Goal: Task Accomplishment & Management: Manage account settings

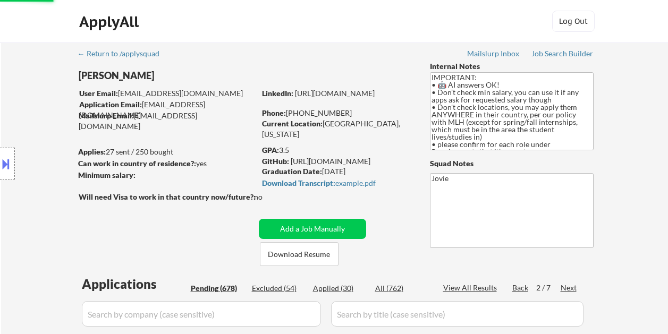
select select ""pending""
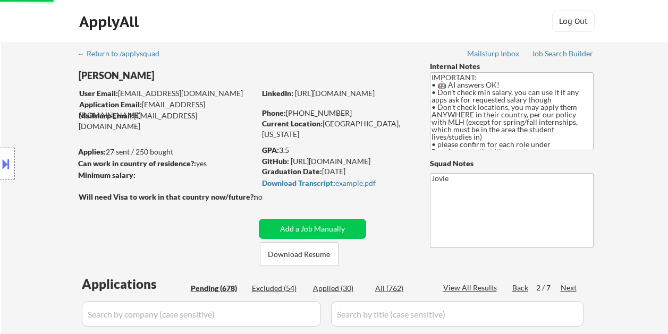
select select ""pending""
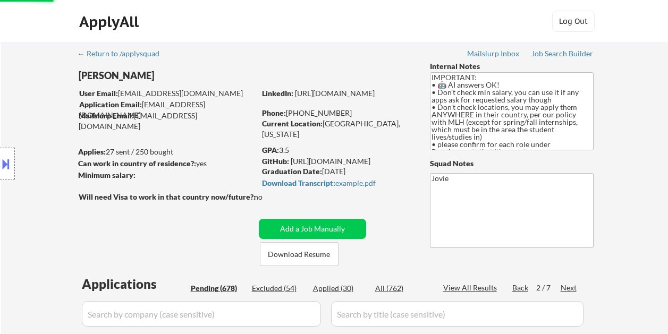
select select ""pending""
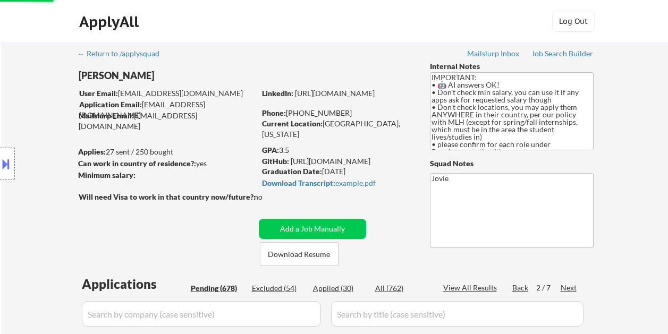
select select ""pending""
select select ""excluded__bad_match_""
select select ""pending""
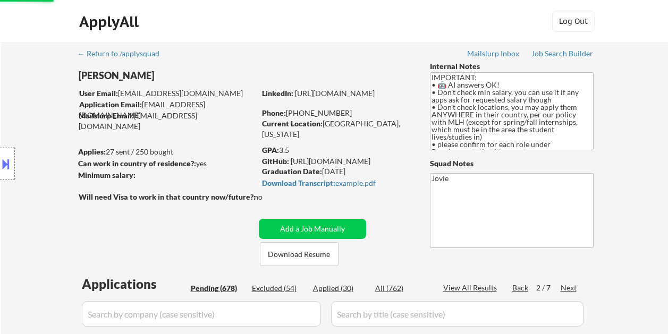
select select ""pending""
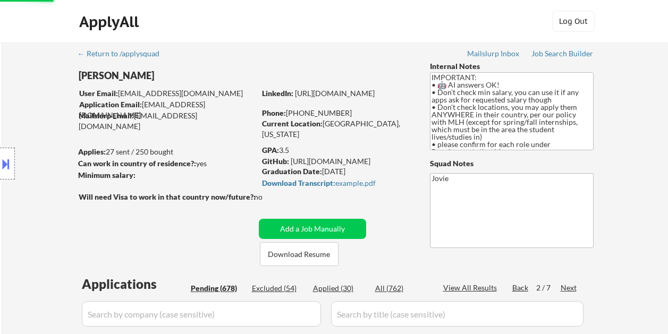
select select ""pending""
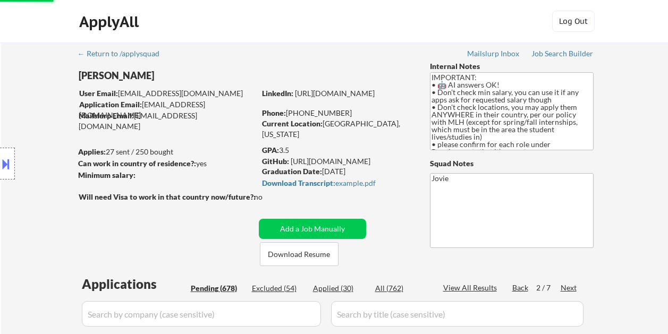
select select ""pending""
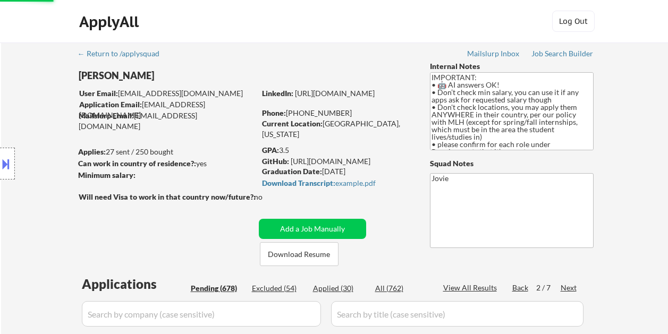
select select ""pending""
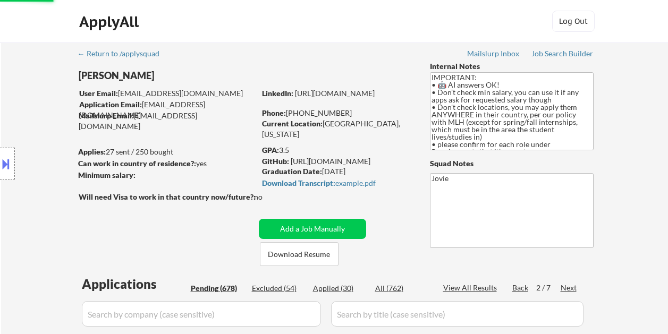
select select ""pending""
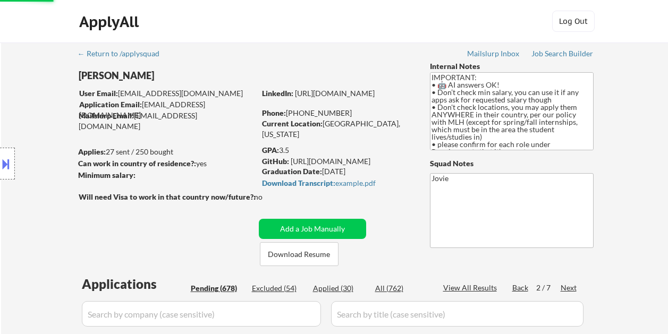
select select ""pending""
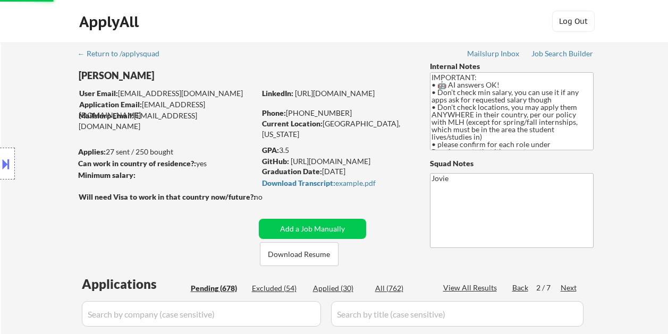
select select ""pending""
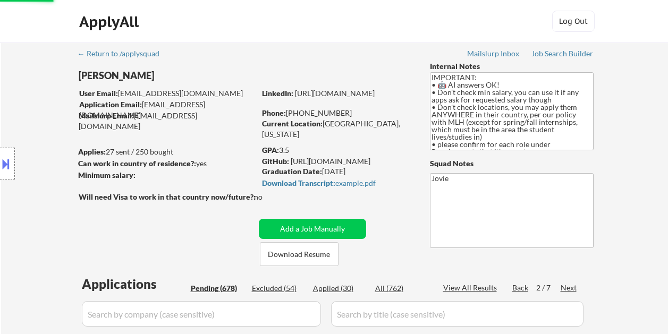
select select ""pending""
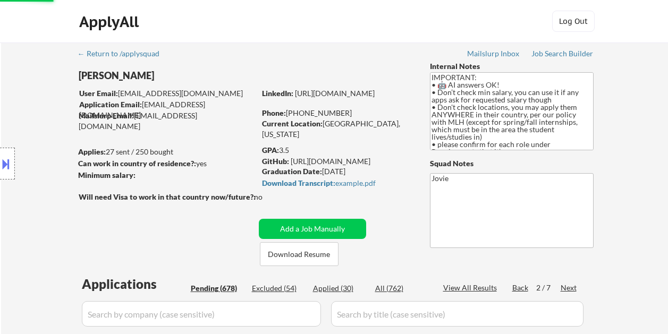
select select ""pending""
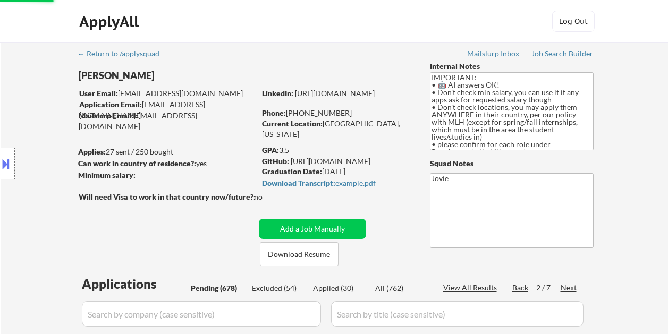
select select ""pending""
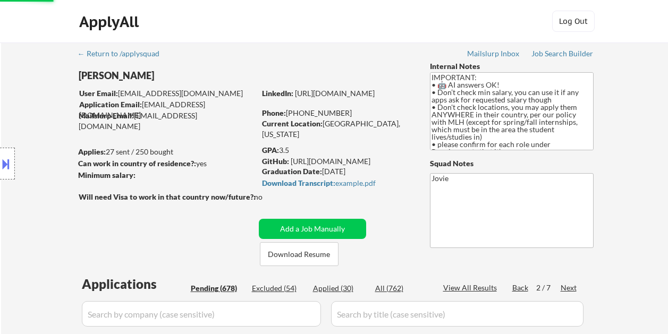
select select ""pending""
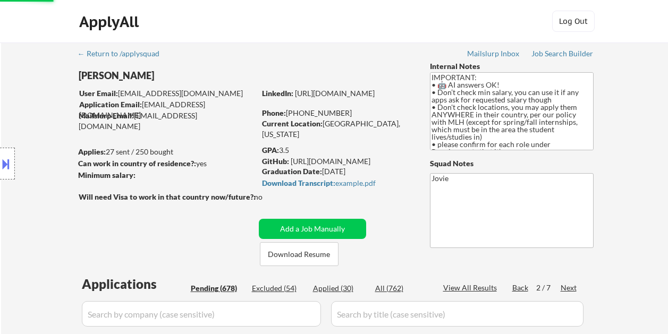
select select ""pending""
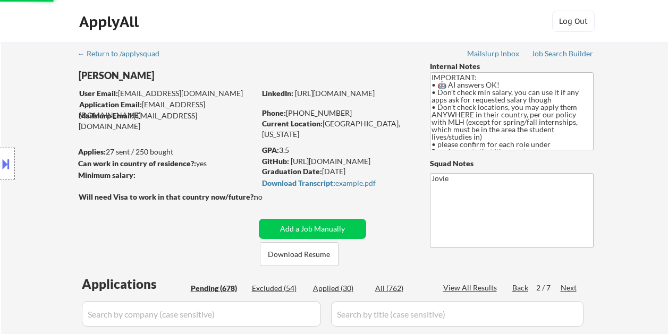
select select ""pending""
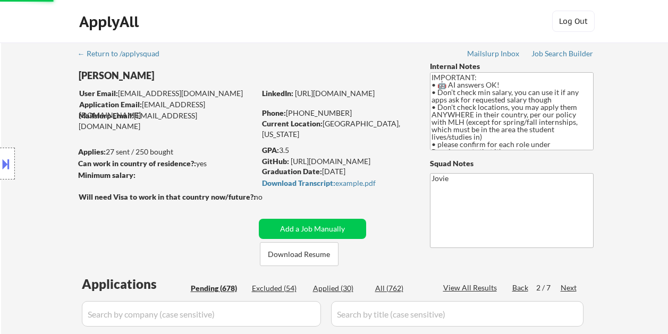
select select ""pending""
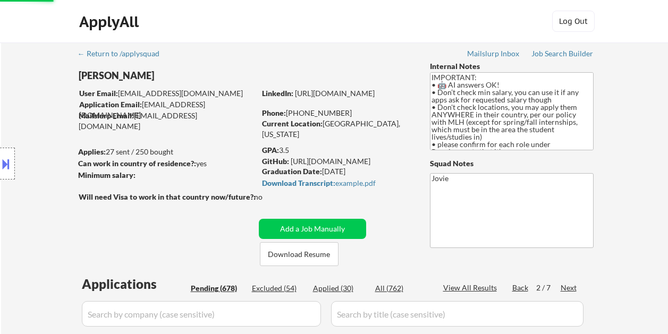
select select ""pending""
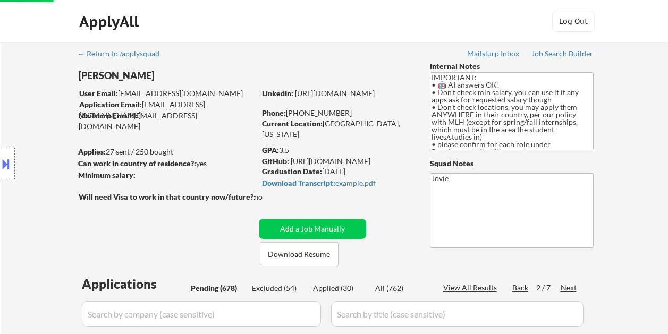
select select ""pending""
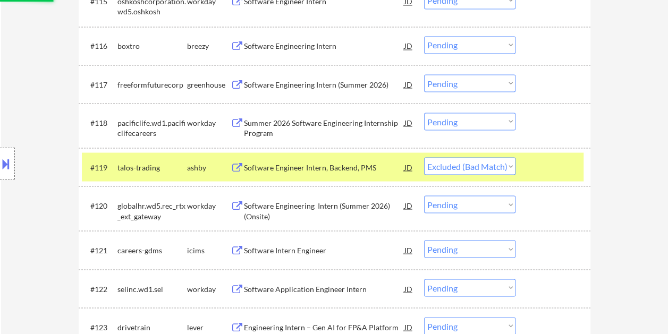
scroll to position [88, 0]
select select ""pending""
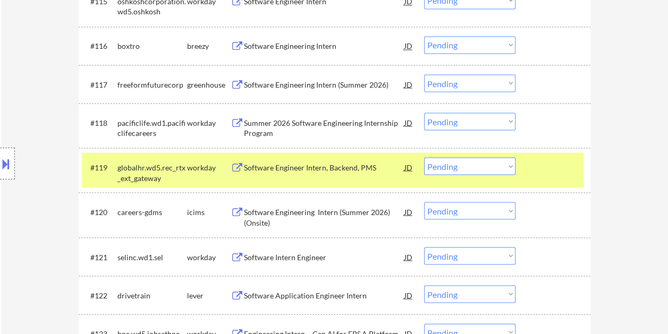
click at [549, 171] on div at bounding box center [554, 166] width 47 height 19
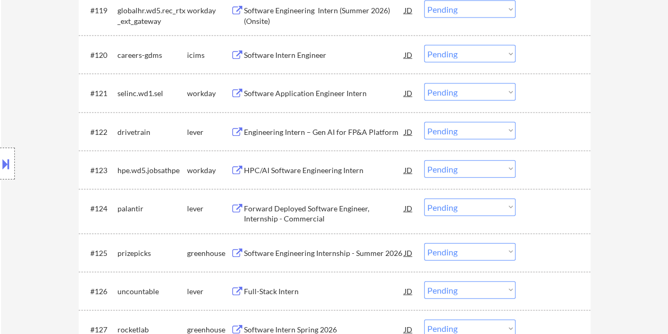
scroll to position [1104, 0]
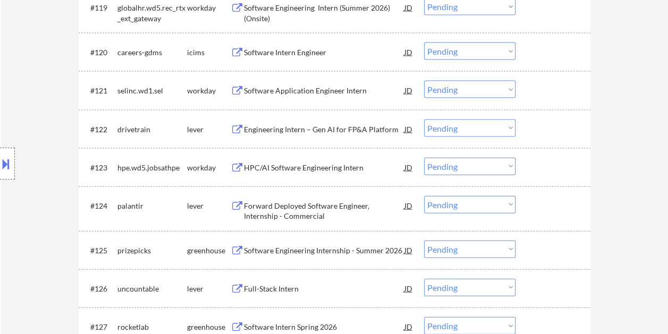
click at [536, 128] on div at bounding box center [554, 129] width 47 height 19
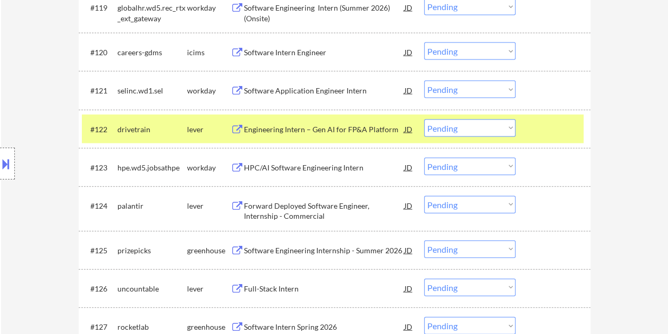
click at [371, 124] on div "Engineering Intern – Gen AI for FP&A Platform" at bounding box center [324, 129] width 161 height 11
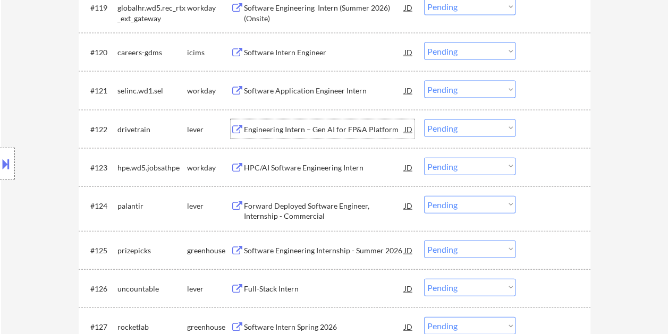
drag, startPoint x: 549, startPoint y: 131, endPoint x: 509, endPoint y: 129, distance: 39.4
click at [549, 130] on div at bounding box center [554, 129] width 47 height 19
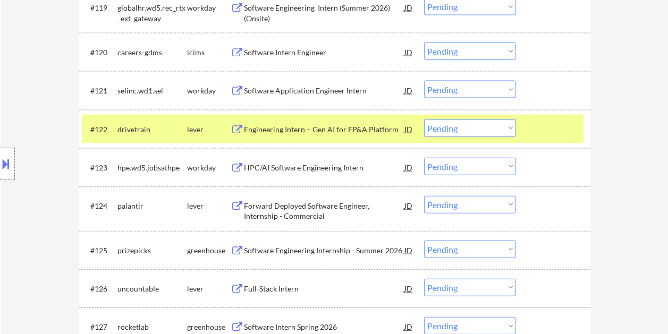
click at [509, 129] on select "Choose an option... Pending Applied Excluded (Questions) Excluded (Expired) Exc…" at bounding box center [469, 129] width 91 height 18
click at [424, 120] on select "Choose an option... Pending Applied Excluded (Questions) Excluded (Expired) Exc…" at bounding box center [469, 129] width 91 height 18
select select ""pending""
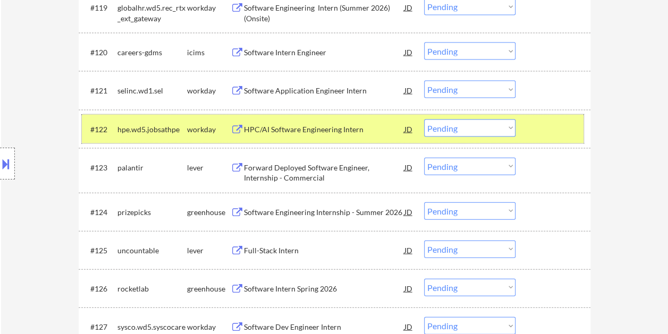
click at [543, 129] on div at bounding box center [554, 129] width 47 height 19
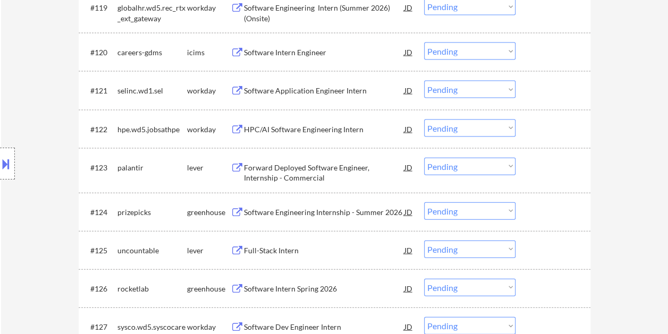
click at [533, 167] on div at bounding box center [554, 167] width 47 height 19
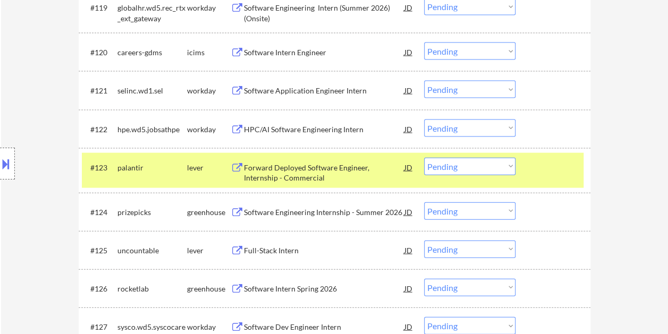
click at [299, 154] on div "#123 palantir lever Forward Deployed Software Engineer, Internship - Commercial…" at bounding box center [333, 170] width 502 height 35
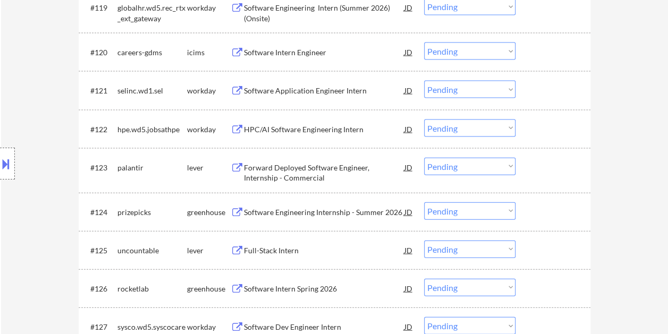
click at [532, 168] on div at bounding box center [554, 167] width 47 height 19
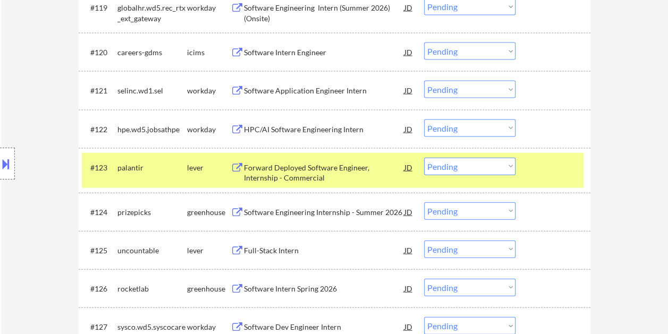
click at [418, 171] on div "#123 palantir lever Forward Deployed Software Engineer, Internship - Commercial…" at bounding box center [333, 170] width 502 height 35
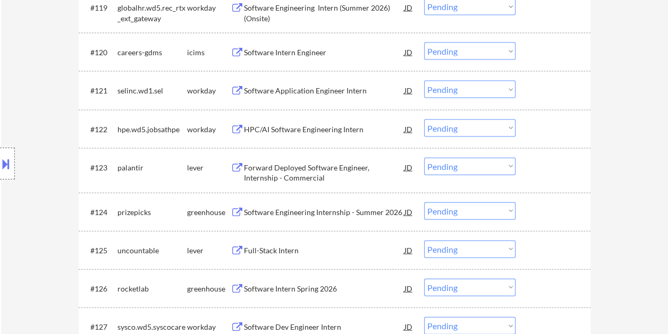
drag, startPoint x: 417, startPoint y: 171, endPoint x: 530, endPoint y: 162, distance: 113.6
click at [530, 162] on div "#123 palantir lever Forward Deployed Software Engineer, Internship - Commercial…" at bounding box center [333, 170] width 502 height 35
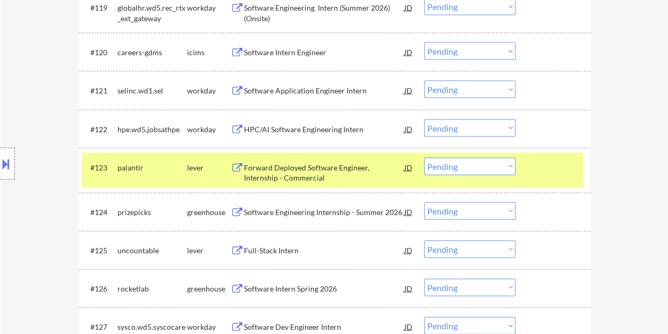
click at [335, 175] on div "Forward Deployed Software Engineer, Internship - Commercial" at bounding box center [324, 173] width 161 height 21
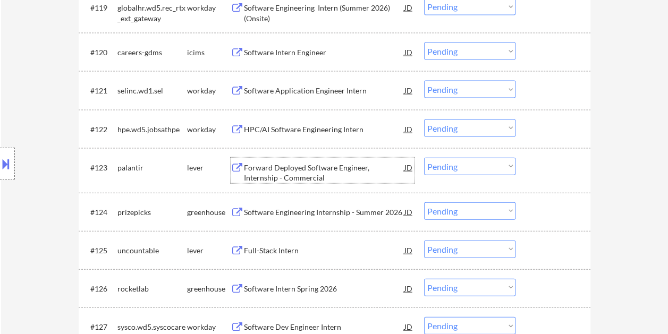
click at [544, 177] on div "#123 palantir lever Forward Deployed Software Engineer, Internship - Commercial…" at bounding box center [333, 170] width 502 height 35
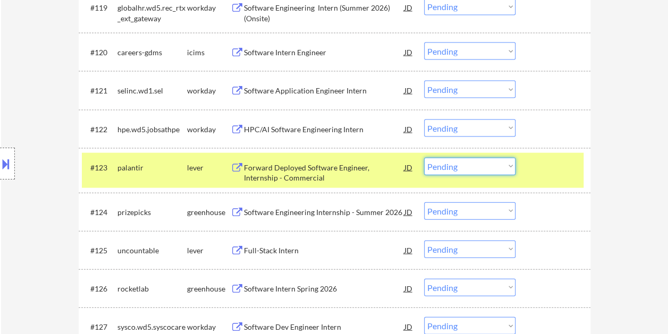
click at [500, 162] on select "Choose an option... Pending Applied Excluded (Questions) Excluded (Expired) Exc…" at bounding box center [469, 167] width 91 height 18
click at [424, 158] on select "Choose an option... Pending Applied Excluded (Questions) Excluded (Expired) Exc…" at bounding box center [469, 167] width 91 height 18
select select ""pending""
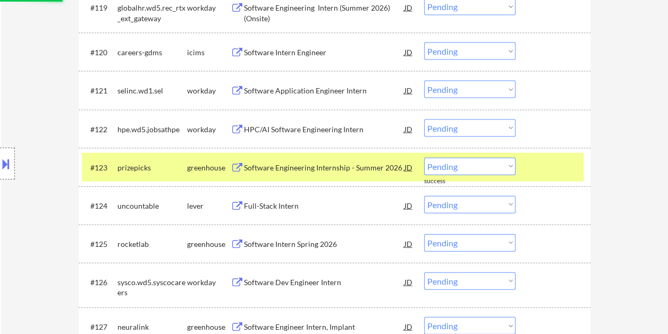
click at [542, 166] on div at bounding box center [554, 167] width 47 height 19
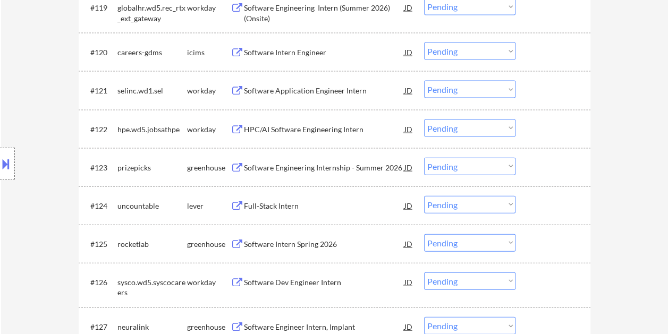
drag, startPoint x: 564, startPoint y: 204, endPoint x: 492, endPoint y: 210, distance: 72.0
click at [561, 205] on div at bounding box center [554, 205] width 47 height 19
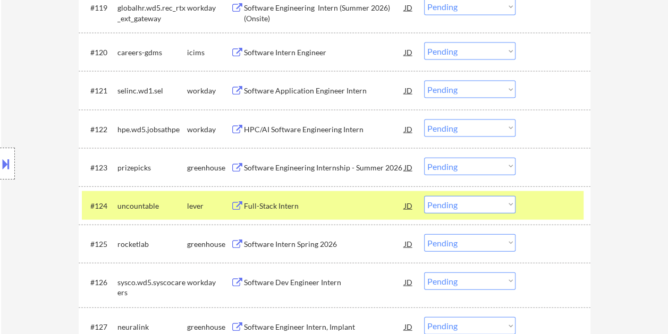
click at [372, 204] on div "Full-Stack Intern" at bounding box center [324, 206] width 161 height 11
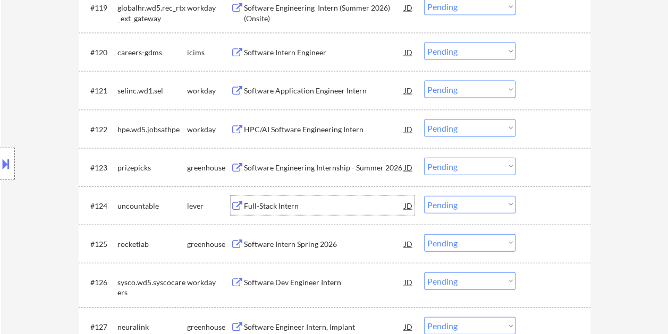
click at [538, 203] on div at bounding box center [554, 205] width 47 height 19
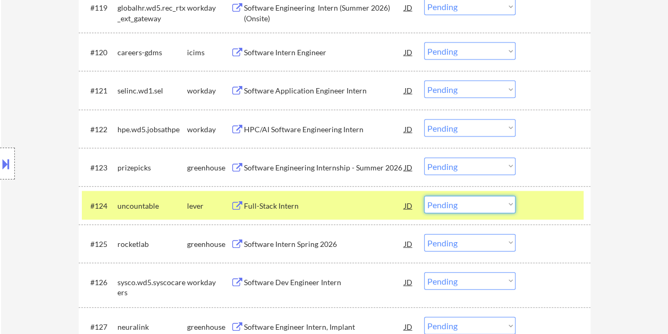
click at [512, 206] on select "Choose an option... Pending Applied Excluded (Questions) Excluded (Expired) Exc…" at bounding box center [469, 205] width 91 height 18
click at [424, 196] on select "Choose an option... Pending Applied Excluded (Questions) Excluded (Expired) Exc…" at bounding box center [469, 205] width 91 height 18
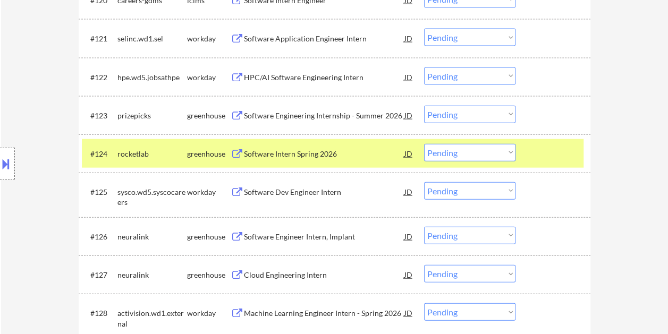
scroll to position [1157, 0]
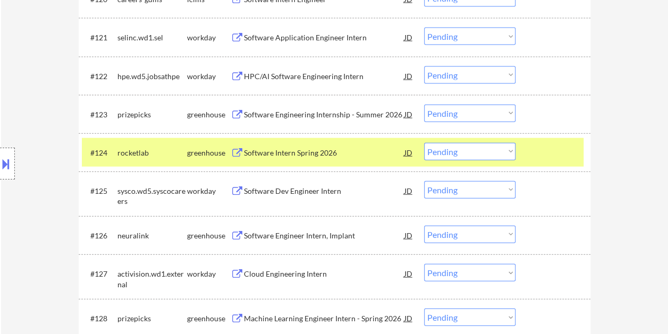
click at [279, 140] on div "#124 rocketlab greenhouse Software Intern Spring 2026 JD Choose an option... Pe…" at bounding box center [333, 152] width 502 height 29
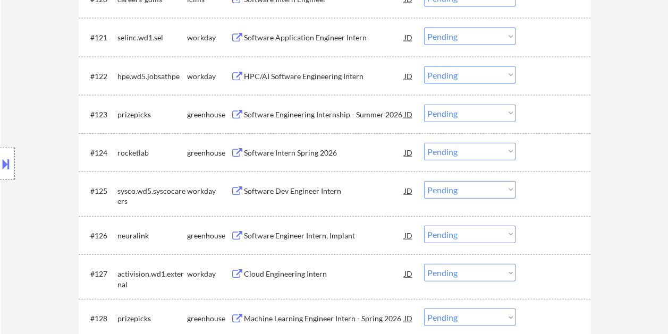
drag, startPoint x: 554, startPoint y: 157, endPoint x: 454, endPoint y: 155, distance: 100.5
click at [554, 157] on div at bounding box center [554, 152] width 47 height 19
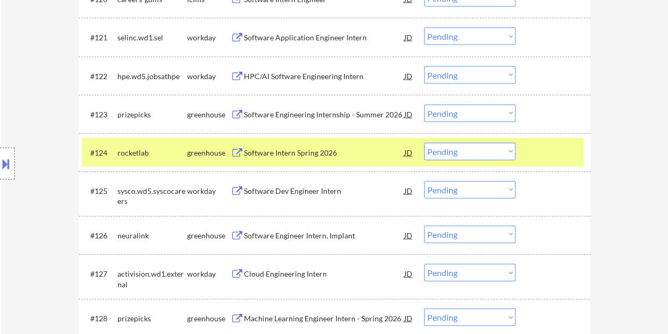
click at [353, 138] on div "#124 rocketlab greenhouse Software Intern Spring 2026 JD Choose an option... Pe…" at bounding box center [333, 152] width 502 height 29
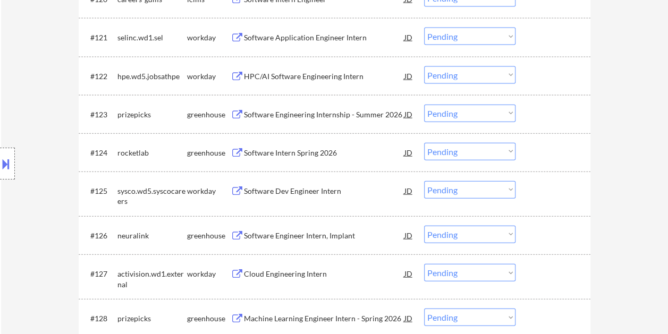
click at [563, 158] on div at bounding box center [554, 152] width 47 height 19
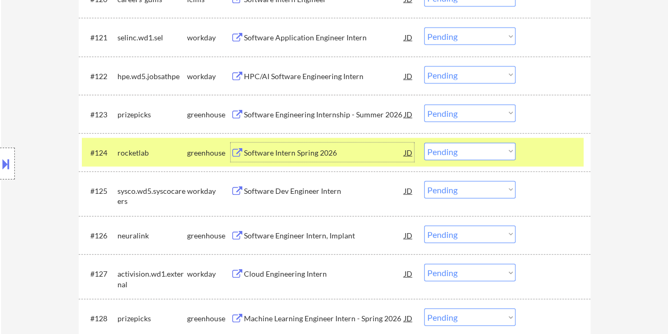
click at [359, 151] on div "Software Intern Spring 2026" at bounding box center [324, 153] width 161 height 11
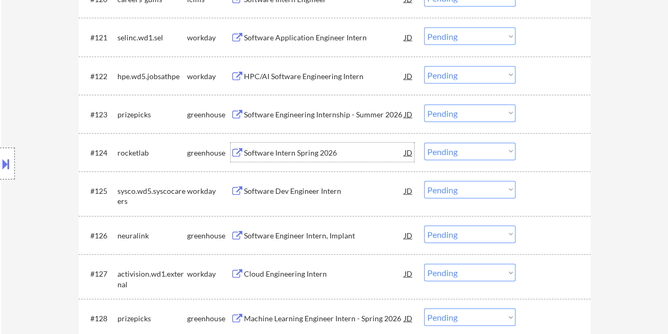
drag, startPoint x: 563, startPoint y: 156, endPoint x: 557, endPoint y: 158, distance: 5.6
click at [563, 157] on div at bounding box center [554, 152] width 47 height 19
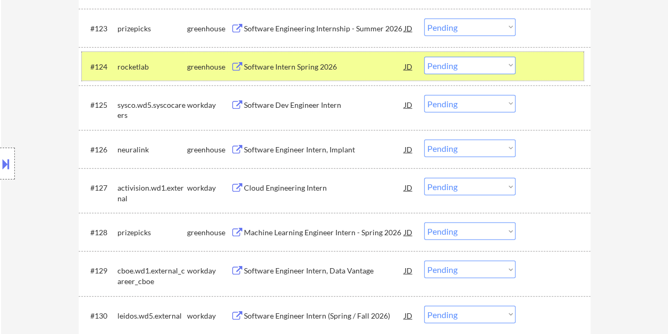
scroll to position [1182, 0]
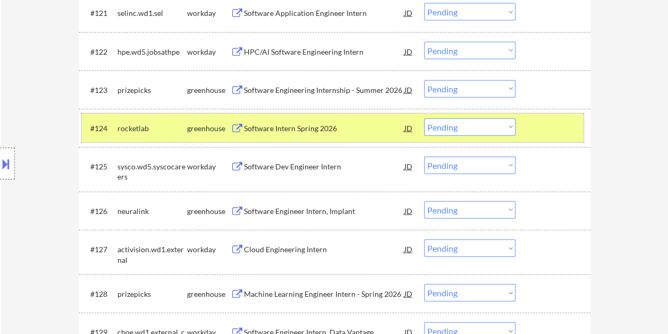
click at [514, 129] on select "Choose an option... Pending Applied Excluded (Questions) Excluded (Expired) Exc…" at bounding box center [469, 128] width 91 height 18
click at [424, 119] on select "Choose an option... Pending Applied Excluded (Questions) Excluded (Expired) Exc…" at bounding box center [469, 128] width 91 height 18
select select ""pending""
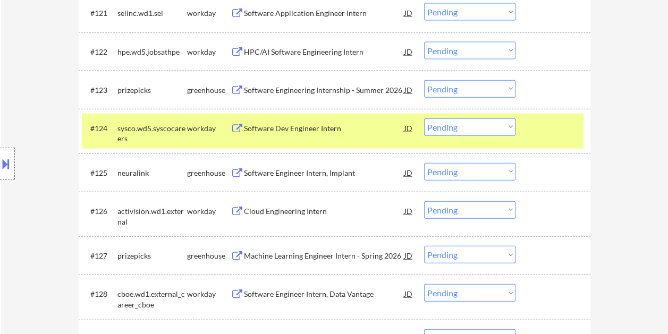
click at [557, 139] on div "#124 sysco.wd5.syscocareers workday Software Dev Engineer Intern JD Choose an o…" at bounding box center [333, 131] width 502 height 35
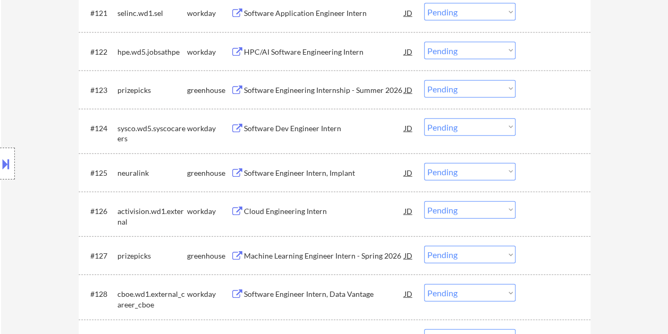
scroll to position [1235, 0]
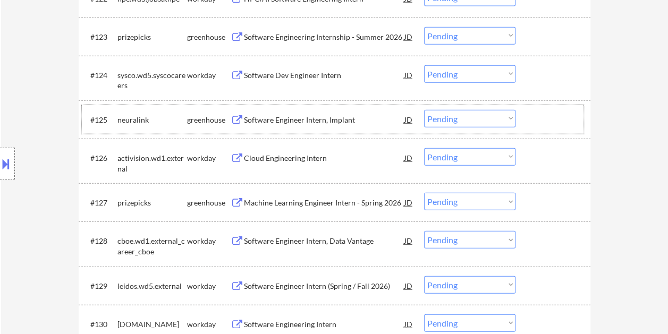
click at [569, 115] on div at bounding box center [554, 119] width 47 height 19
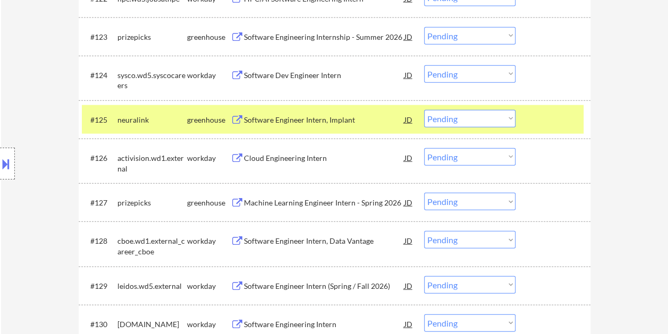
click at [277, 115] on div "Software Engineer Intern, Implant" at bounding box center [324, 120] width 161 height 11
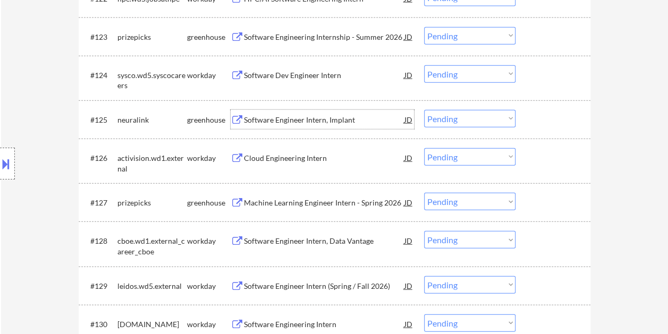
click at [555, 120] on div at bounding box center [554, 119] width 47 height 19
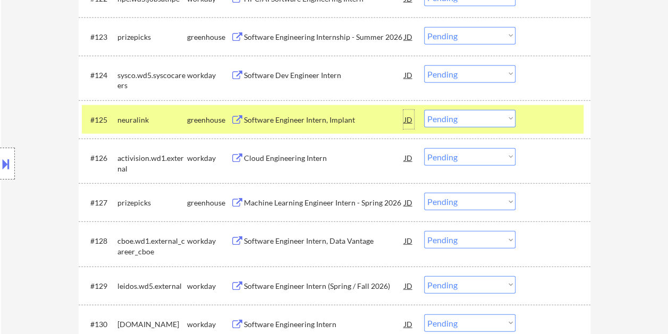
click at [411, 120] on div "JD" at bounding box center [409, 119] width 11 height 19
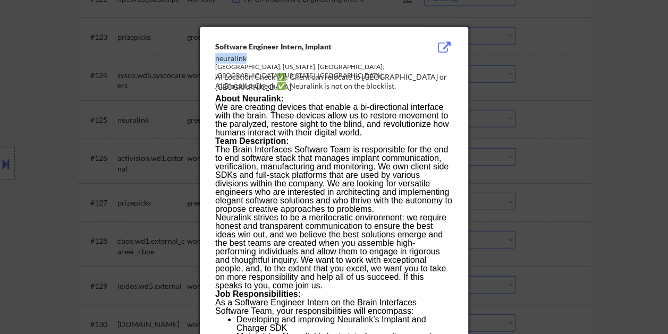
drag, startPoint x: 215, startPoint y: 56, endPoint x: 244, endPoint y: 60, distance: 29.5
click at [244, 60] on div "neuralink" at bounding box center [307, 58] width 184 height 11
copy div "neuralink"
click at [600, 88] on div at bounding box center [334, 167] width 668 height 334
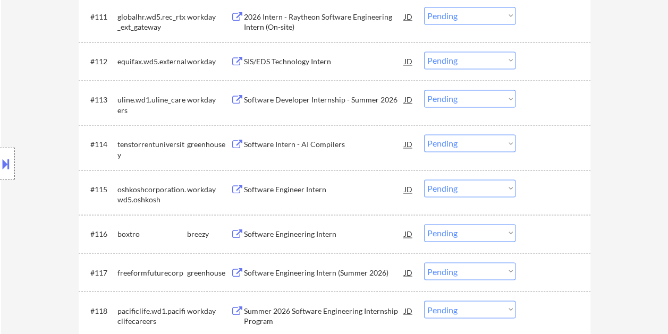
scroll to position [567, 0]
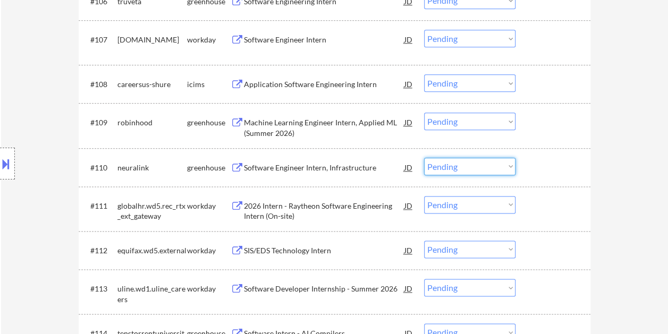
click at [496, 167] on select "Choose an option... Pending Applied Excluded (Questions) Excluded (Expired) Exc…" at bounding box center [469, 167] width 91 height 18
click at [424, 158] on select "Choose an option... Pending Applied Excluded (Questions) Excluded (Expired) Exc…" at bounding box center [469, 167] width 91 height 18
select select ""pending""
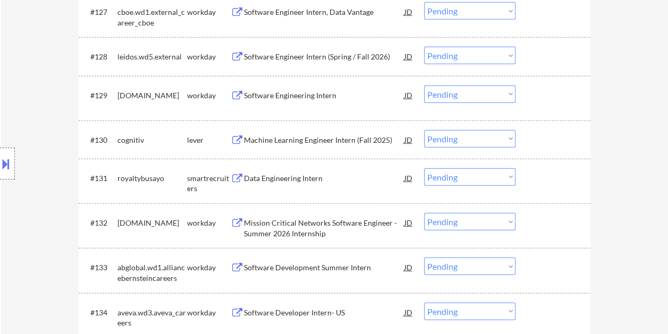
scroll to position [1436, 0]
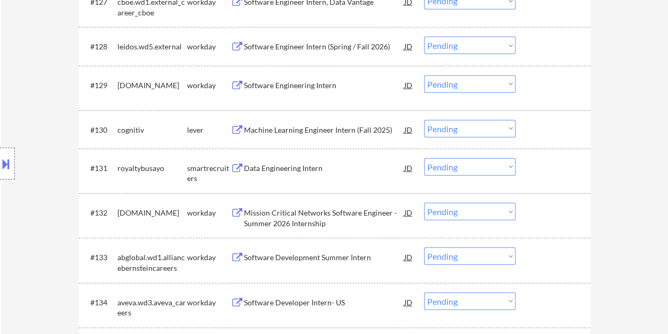
click at [554, 134] on div at bounding box center [554, 129] width 47 height 19
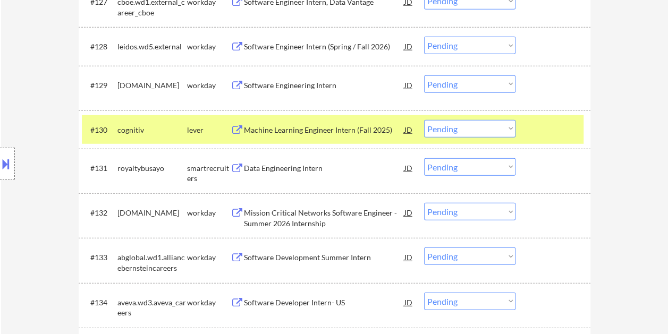
click at [351, 128] on div "Machine Learning Engineer Intern (Fall 2025)" at bounding box center [324, 130] width 161 height 11
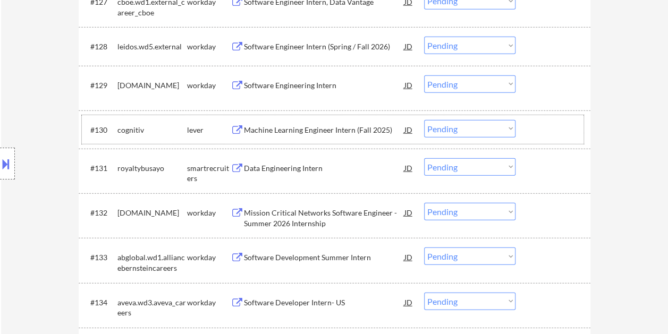
click at [537, 120] on div at bounding box center [554, 129] width 47 height 19
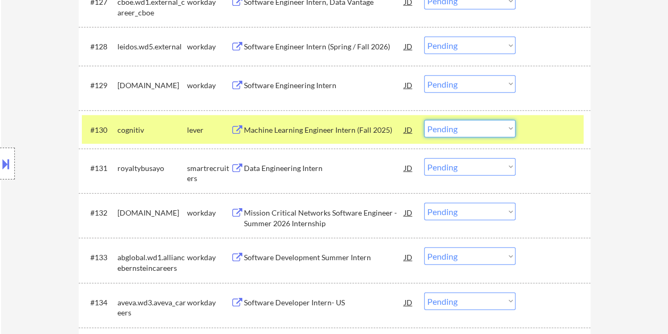
click at [467, 130] on select "Choose an option... Pending Applied Excluded (Questions) Excluded (Expired) Exc…" at bounding box center [469, 129] width 91 height 18
click at [424, 120] on select "Choose an option... Pending Applied Excluded (Questions) Excluded (Expired) Exc…" at bounding box center [469, 129] width 91 height 18
select select ""pending""
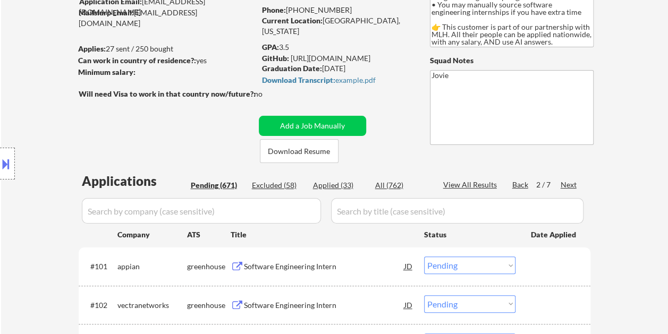
scroll to position [106, 0]
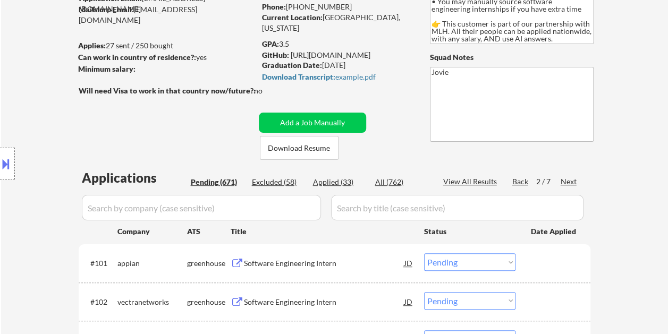
click at [291, 181] on div "Excluded (58)" at bounding box center [278, 182] width 53 height 11
select select ""excluded__bad_match_""
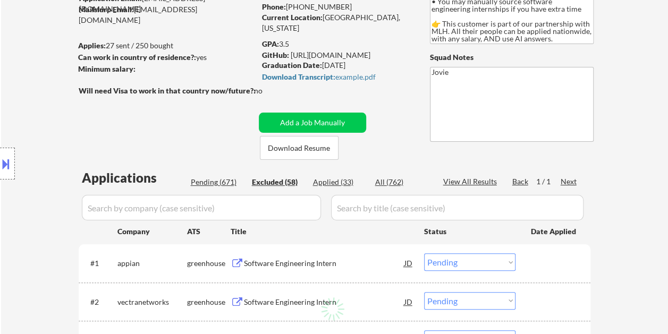
select select ""excluded__bad_match_""
select select ""excluded""
select select ""excluded__bad_match_""
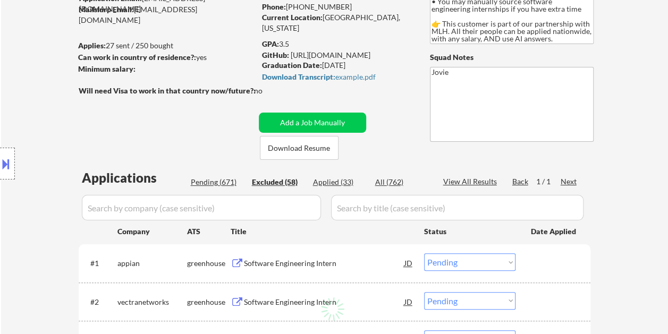
select select ""excluded__bad_match_""
select select ""excluded""
select select ""excluded__expired_""
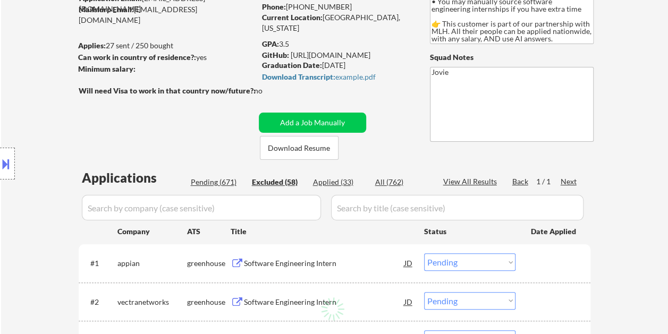
select select ""excluded""
select select ""excluded__expired_""
select select ""excluded__bad_match_""
select select ""excluded""
select select ""excluded__bad_match_""
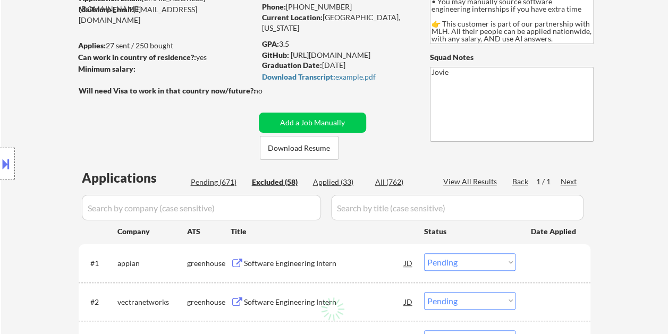
select select ""excluded__bad_match_""
select select ""excluded""
select select ""excluded__bad_match_""
select select ""excluded""
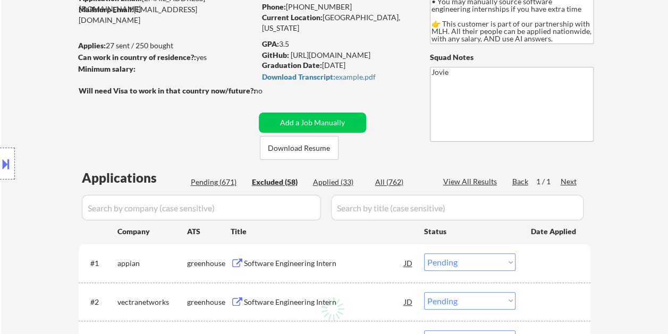
select select ""excluded__bad_match_""
select select ""excluded""
select select ""excluded__bad_match_""
select select ""excluded""
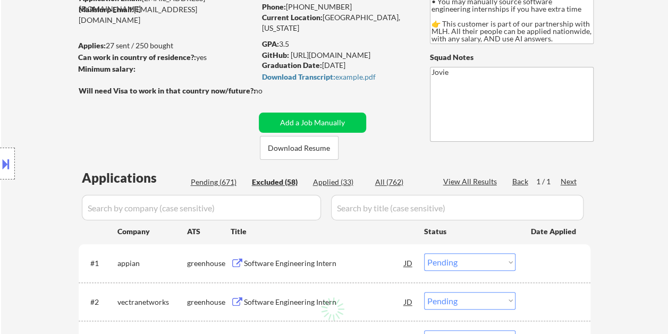
select select ""excluded""
select select ""excluded__bad_match_""
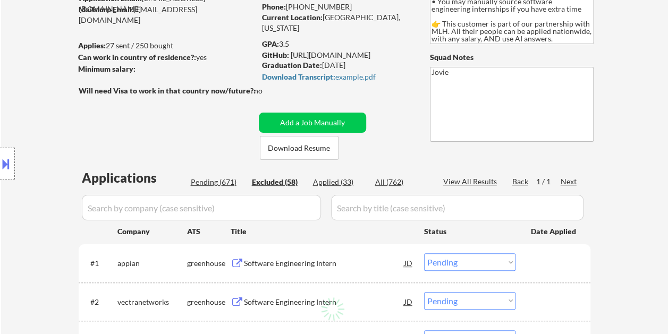
select select ""excluded__bad_match_""
select select ""excluded__expired_""
select select ""excluded__bad_match_""
select select ""excluded__expired_""
select select ""excluded__bad_match_""
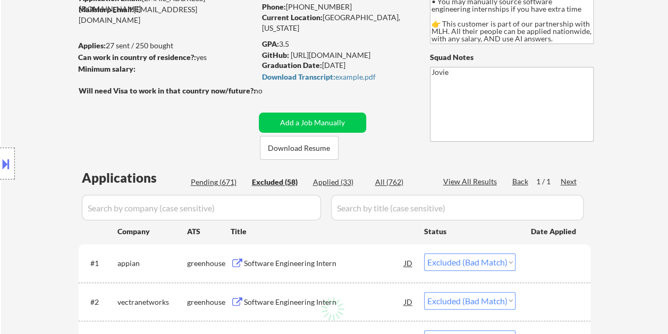
select select ""excluded__expired_""
select select ""excluded__bad_match_""
select select ""excluded__expired_""
select select ""excluded__bad_match_""
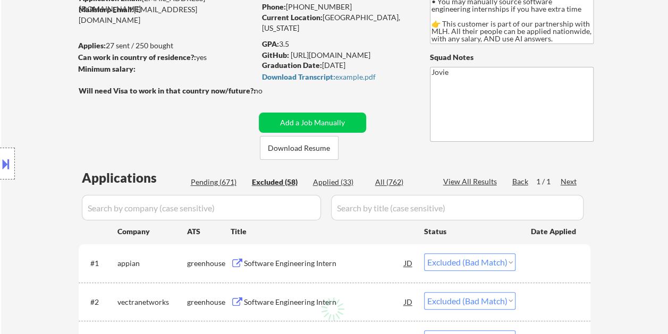
select select ""excluded__bad_match_""
select select ""excluded""
select select ""excluded__bad_match_""
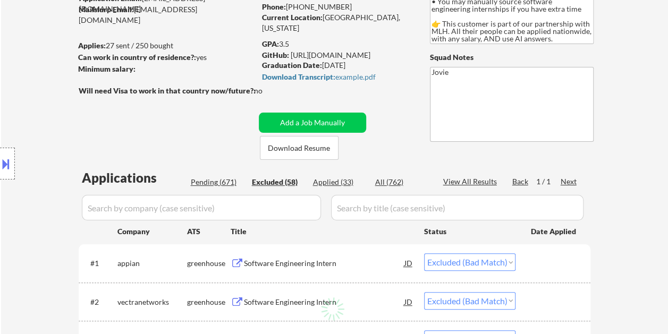
select select ""excluded__bad_match_""
select select ""excluded""
select select ""excluded__bad_match_""
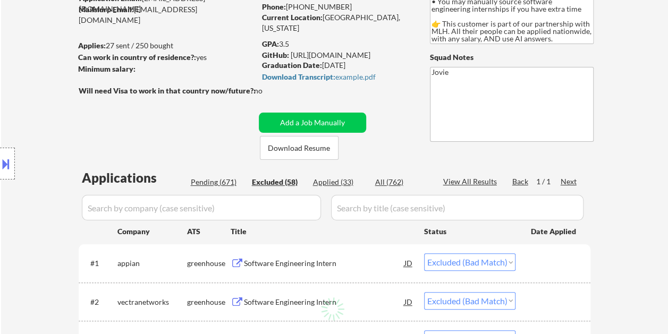
select select ""excluded__bad_match_""
select select ""excluded""
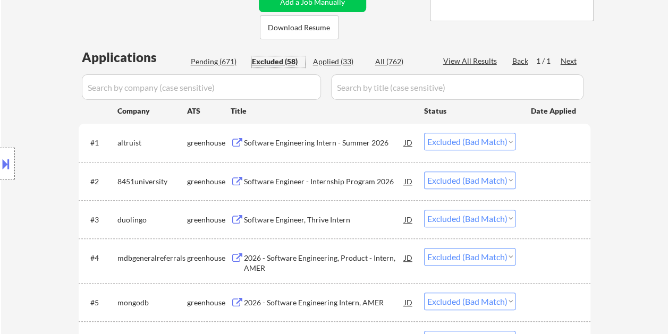
scroll to position [213, 0]
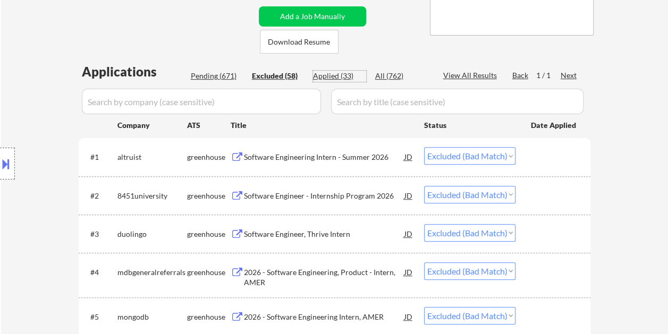
click at [326, 72] on div "Applied (33)" at bounding box center [339, 76] width 53 height 11
select select ""applied""
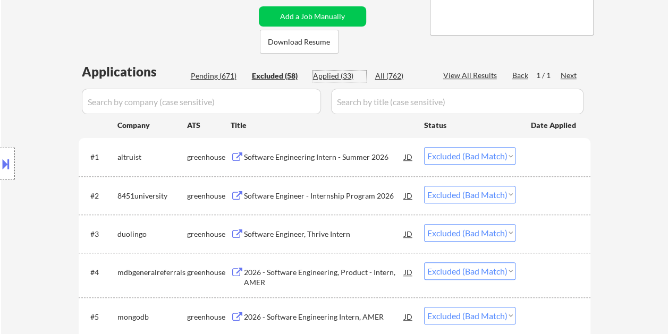
select select ""applied""
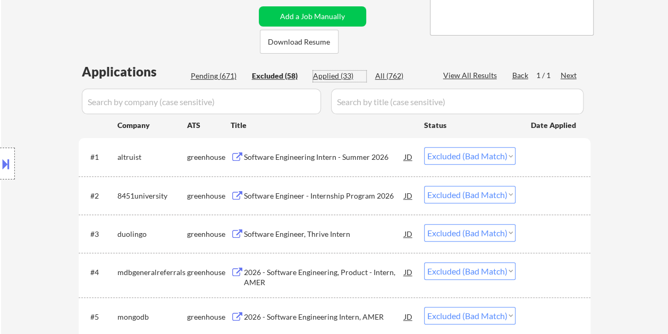
select select ""applied""
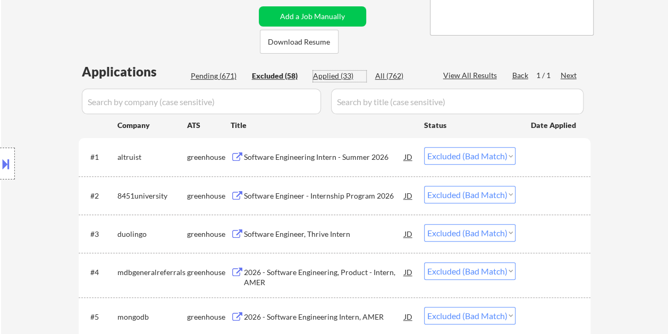
select select ""applied""
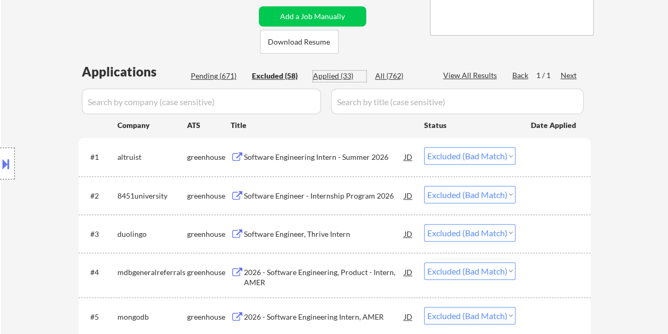
select select ""applied""
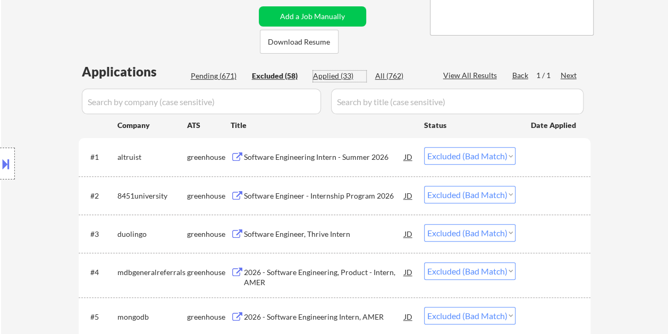
select select ""applied""
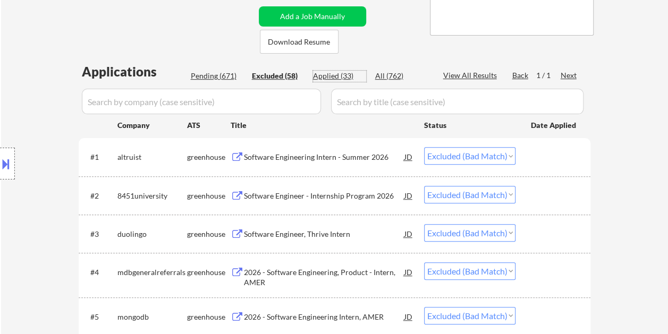
select select ""applied""
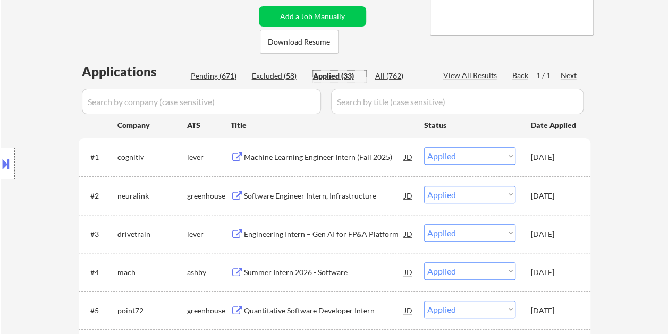
click at [192, 71] on div "Pending (671)" at bounding box center [217, 76] width 53 height 11
select select ""pending""
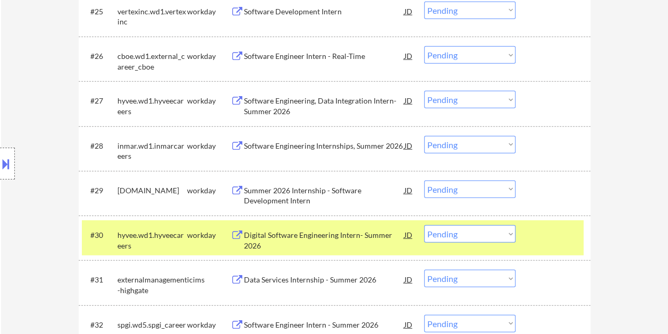
scroll to position [1383, 0]
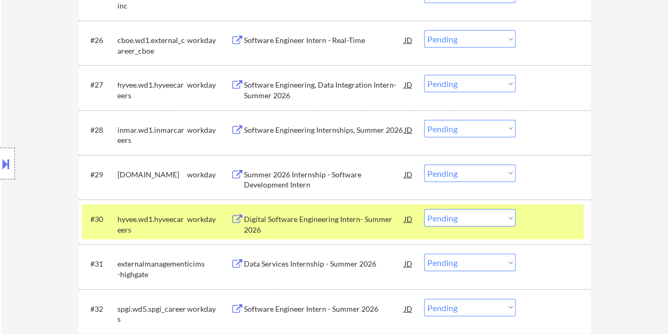
click at [541, 227] on div at bounding box center [554, 219] width 47 height 19
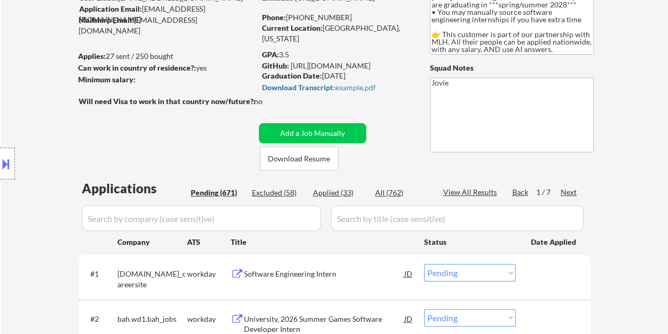
scroll to position [160, 0]
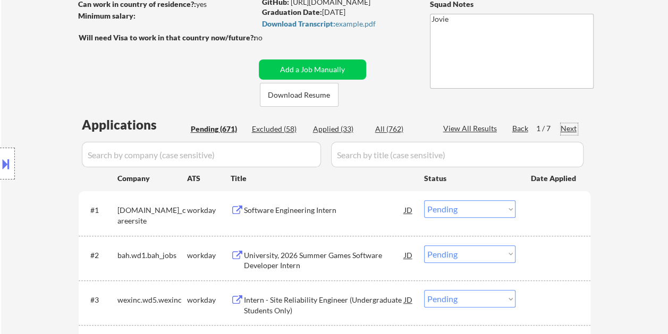
click at [570, 124] on div "Next" at bounding box center [569, 128] width 17 height 11
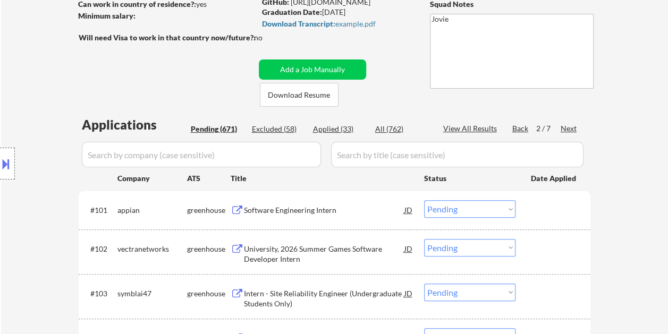
click at [571, 127] on div "Next" at bounding box center [569, 128] width 17 height 11
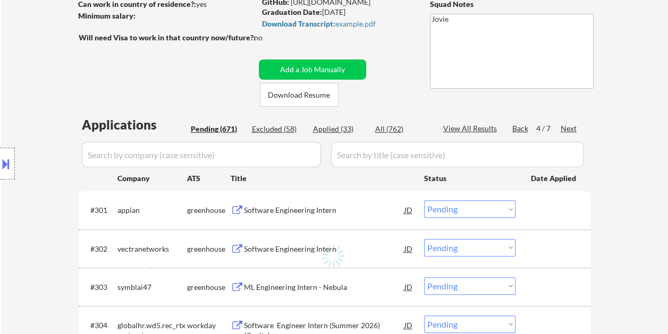
click at [571, 127] on div "Next" at bounding box center [569, 128] width 17 height 11
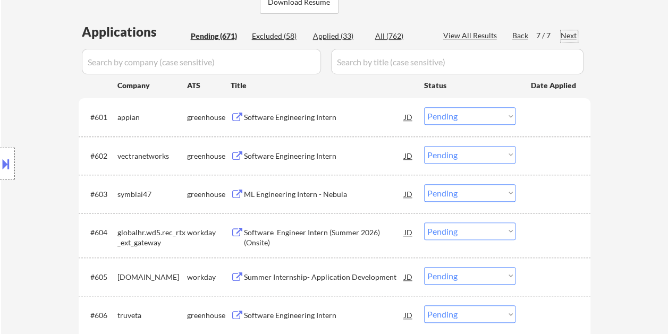
scroll to position [266, 0]
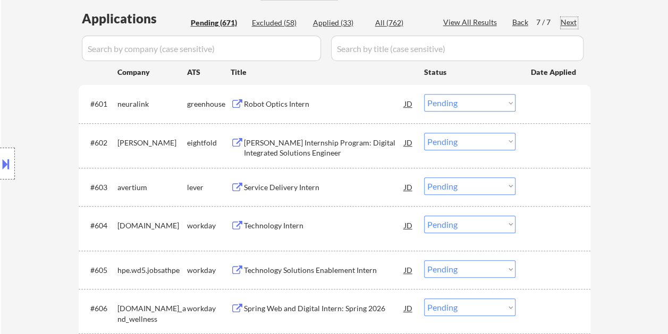
drag, startPoint x: 557, startPoint y: 182, endPoint x: 516, endPoint y: 185, distance: 41.1
click at [556, 183] on div at bounding box center [554, 187] width 47 height 19
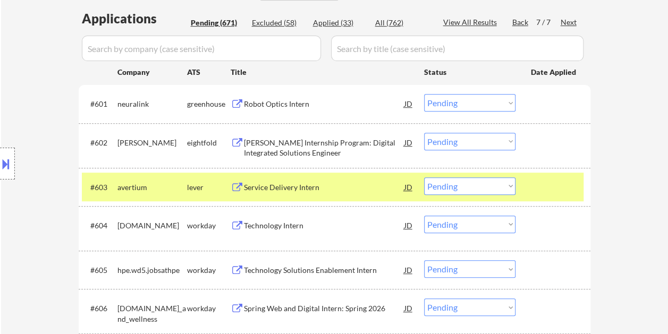
click at [365, 185] on div "Service Delivery Intern" at bounding box center [324, 187] width 161 height 11
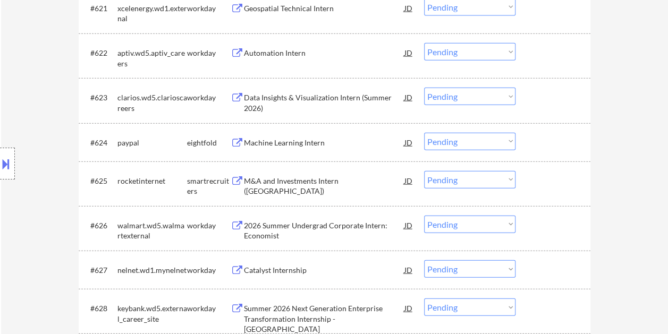
scroll to position [286, 0]
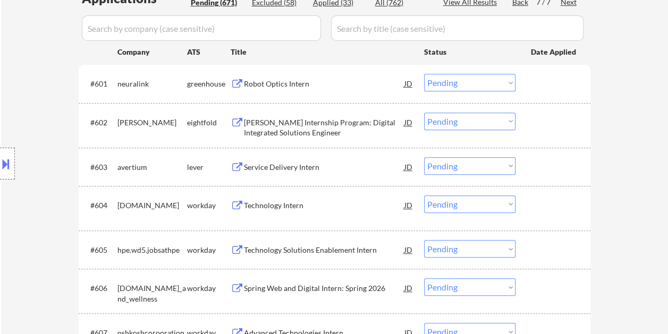
click at [480, 171] on select "Choose an option... Pending Applied Excluded (Questions) Excluded (Expired) Exc…" at bounding box center [469, 166] width 91 height 18
click at [424, 157] on select "Choose an option... Pending Applied Excluded (Questions) Excluded (Expired) Exc…" at bounding box center [469, 166] width 91 height 18
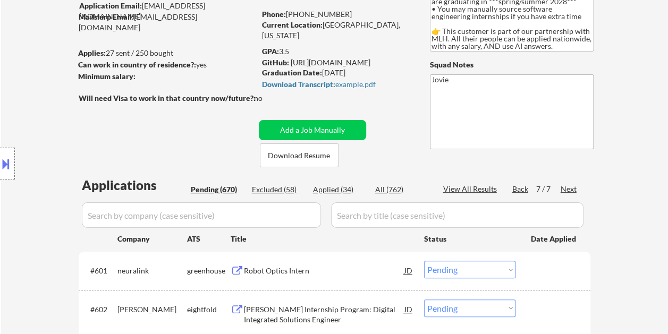
scroll to position [106, 0]
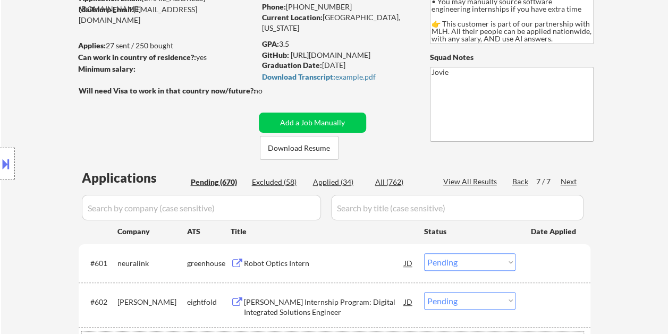
click at [338, 183] on div "Applied (34)" at bounding box center [339, 182] width 53 height 11
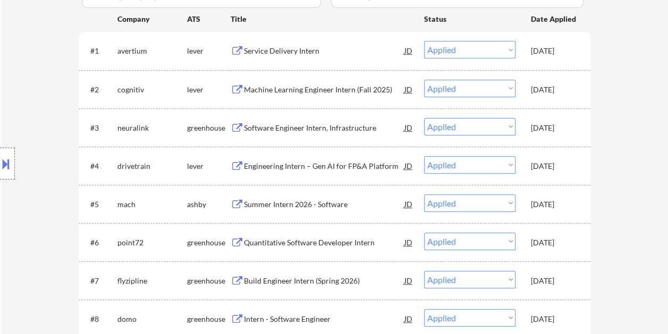
scroll to position [160, 0]
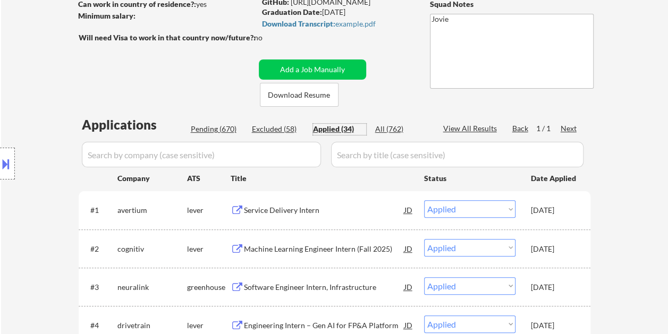
click at [217, 124] on div "Pending (670)" at bounding box center [217, 129] width 53 height 11
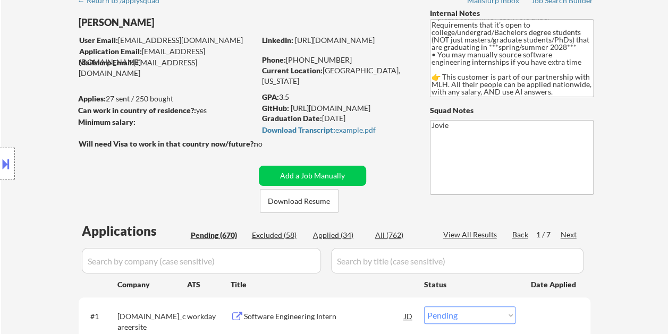
scroll to position [0, 0]
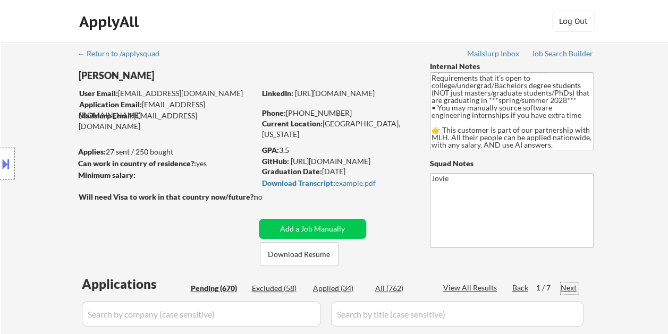
click at [568, 288] on div "Next" at bounding box center [569, 288] width 17 height 11
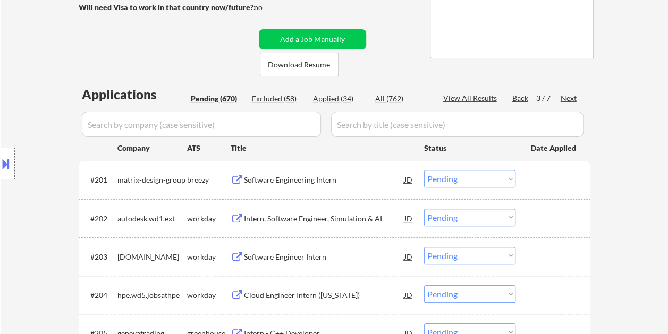
scroll to position [160, 0]
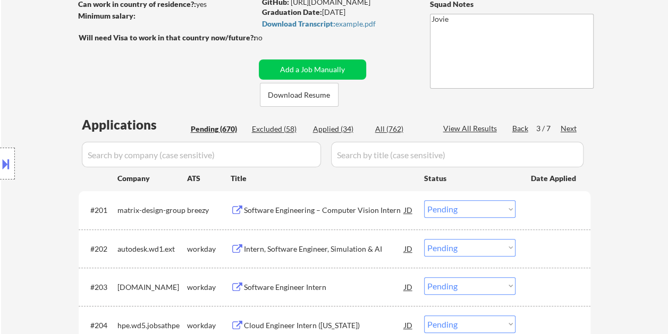
click at [567, 128] on div "Next" at bounding box center [569, 128] width 17 height 11
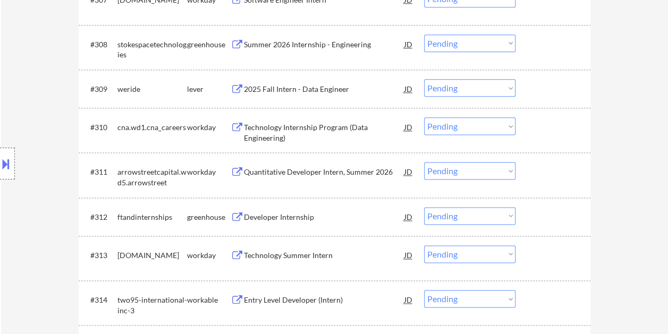
scroll to position [638, 0]
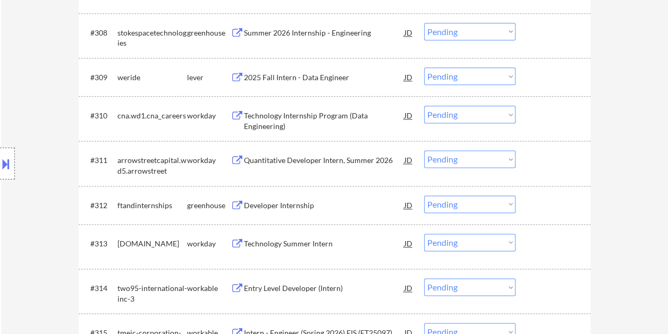
click at [540, 73] on div at bounding box center [554, 77] width 47 height 19
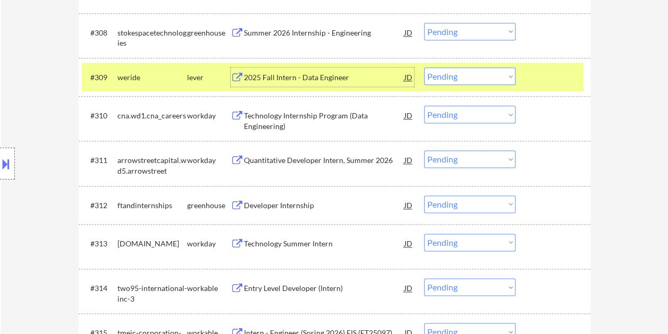
click at [313, 82] on div "2025 Fall Intern - Data Engineer" at bounding box center [324, 77] width 161 height 11
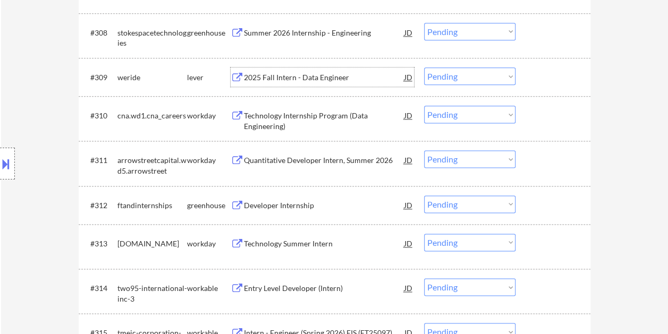
drag, startPoint x: 553, startPoint y: 72, endPoint x: 533, endPoint y: 81, distance: 21.9
click at [552, 73] on div at bounding box center [554, 77] width 47 height 19
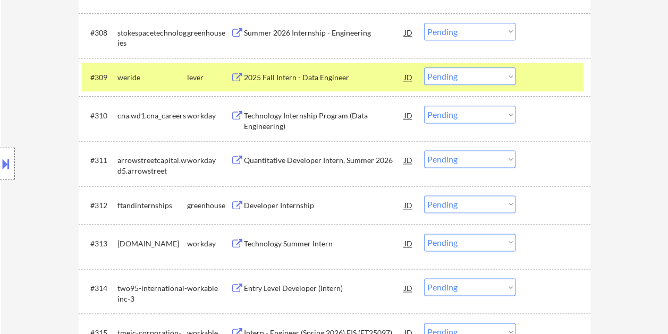
click at [513, 78] on select "Choose an option... Pending Applied Excluded (Questions) Excluded (Expired) Exc…" at bounding box center [469, 77] width 91 height 18
click at [424, 68] on select "Choose an option... Pending Applied Excluded (Questions) Excluded (Expired) Exc…" at bounding box center [469, 77] width 91 height 18
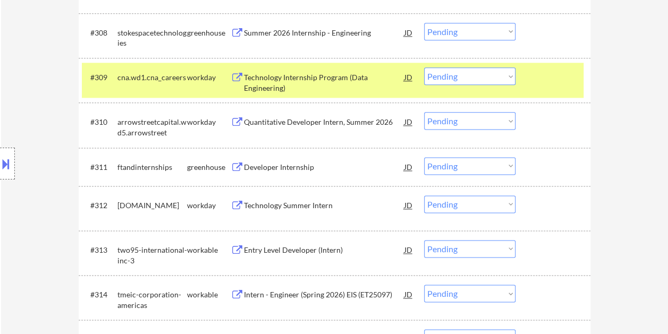
click at [516, 74] on div "#309 cna.wd1.cna_careers workday Technology Internship Program (Data Engineerin…" at bounding box center [333, 80] width 502 height 35
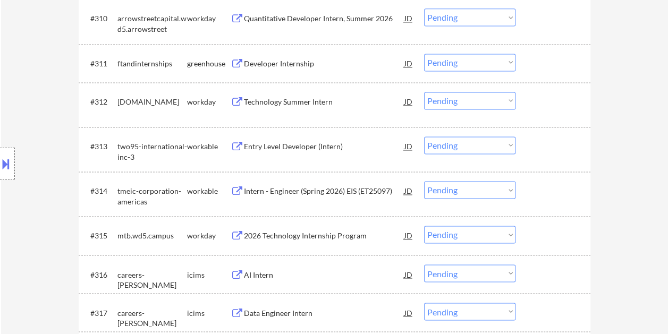
scroll to position [745, 0]
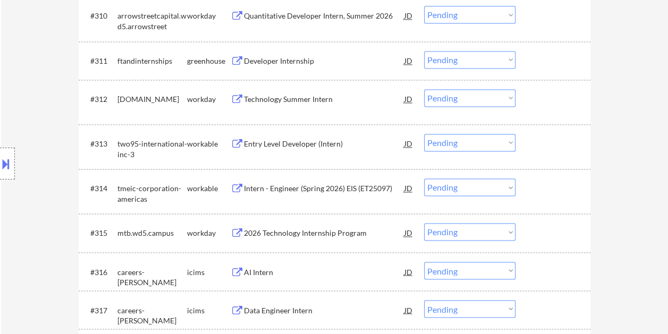
click at [559, 137] on div at bounding box center [554, 143] width 47 height 19
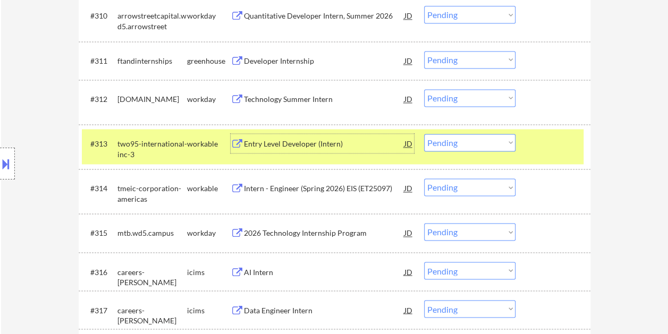
click at [312, 144] on div "Entry Level Developer (Intern)" at bounding box center [324, 144] width 161 height 11
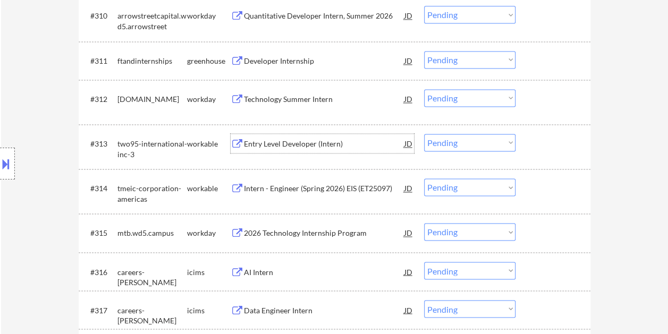
click at [476, 138] on select "Choose an option... Pending Applied Excluded (Questions) Excluded (Expired) Exc…" at bounding box center [469, 143] width 91 height 18
click at [473, 143] on select "Choose an option... Pending Applied Excluded (Questions) Excluded (Expired) Exc…" at bounding box center [469, 143] width 91 height 18
click at [424, 134] on select "Choose an option... Pending Applied Excluded (Questions) Excluded (Expired) Exc…" at bounding box center [469, 143] width 91 height 18
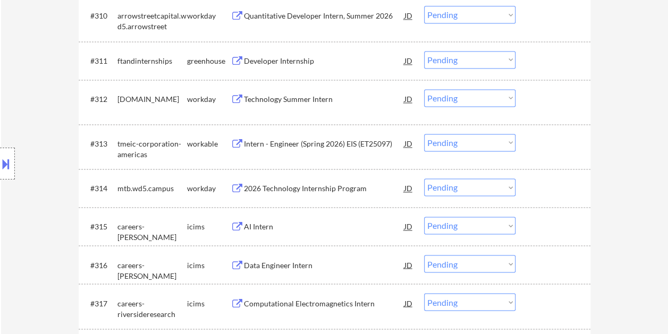
click at [540, 146] on div at bounding box center [554, 143] width 47 height 19
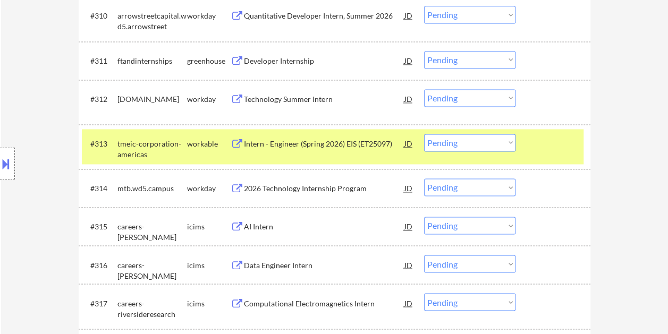
click at [288, 140] on div "Intern - Engineer (Spring 2026) EIS (ET25097)" at bounding box center [324, 144] width 161 height 11
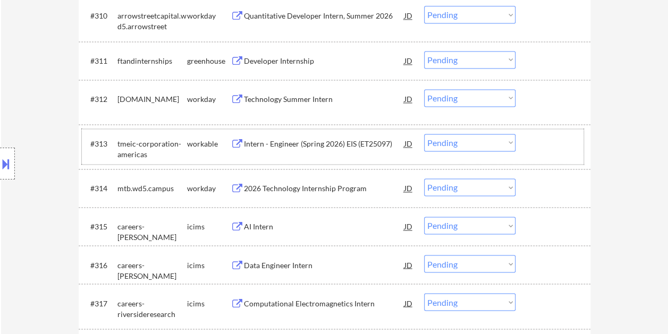
click at [533, 142] on div at bounding box center [554, 143] width 47 height 19
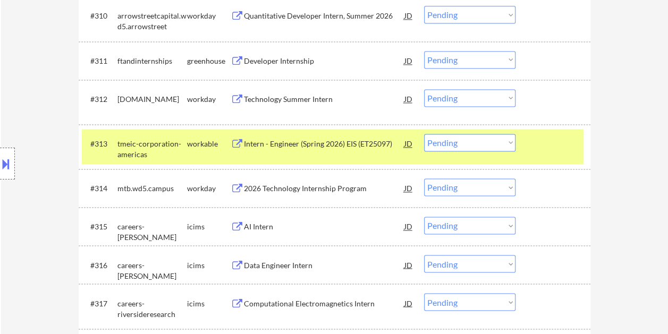
click at [501, 145] on select "Choose an option... Pending Applied Excluded (Questions) Excluded (Expired) Exc…" at bounding box center [469, 143] width 91 height 18
click at [424, 134] on select "Choose an option... Pending Applied Excluded (Questions) Excluded (Expired) Exc…" at bounding box center [469, 143] width 91 height 18
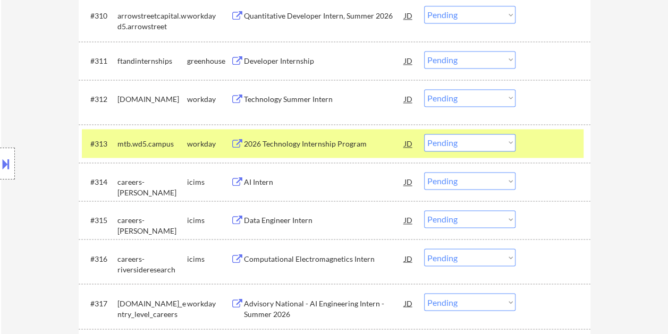
click at [544, 140] on div at bounding box center [554, 143] width 47 height 19
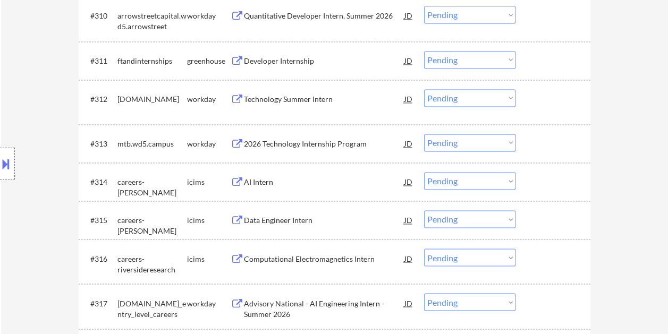
click at [553, 49] on div "#311 ftandinternships greenhouse Developer Internship JD Choose an option... Pe…" at bounding box center [333, 60] width 502 height 29
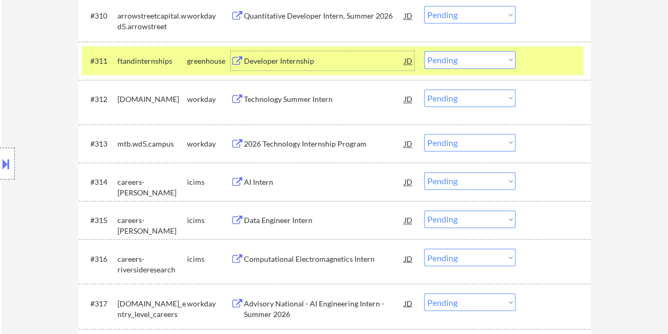
click at [367, 61] on div "Developer Internship" at bounding box center [324, 61] width 161 height 11
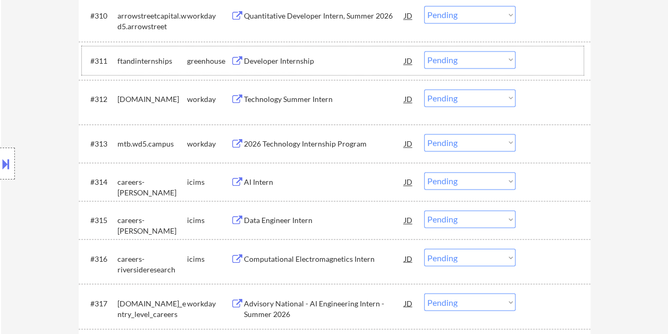
click at [537, 60] on div at bounding box center [554, 60] width 47 height 19
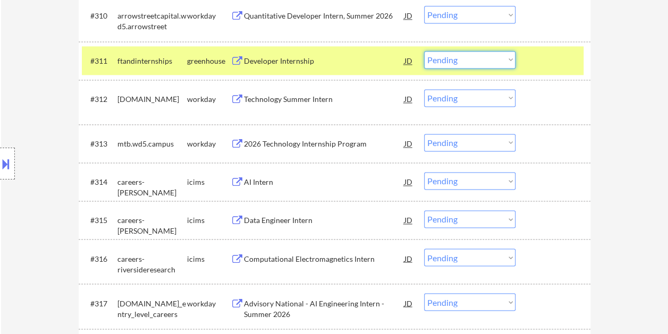
click at [454, 62] on select "Choose an option... Pending Applied Excluded (Questions) Excluded (Expired) Exc…" at bounding box center [469, 60] width 91 height 18
click at [424, 51] on select "Choose an option... Pending Applied Excluded (Questions) Excluded (Expired) Exc…" at bounding box center [469, 60] width 91 height 18
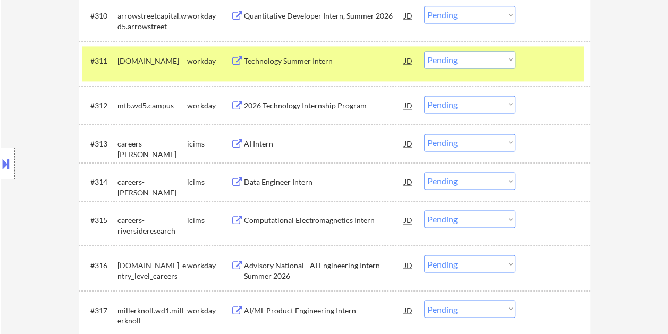
click at [529, 61] on div "#311 archgroup.wd1.careers workday Technology Summer Intern JD Choose an option…" at bounding box center [333, 63] width 502 height 35
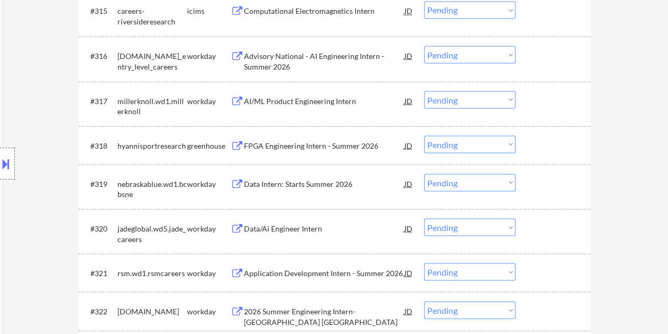
scroll to position [957, 0]
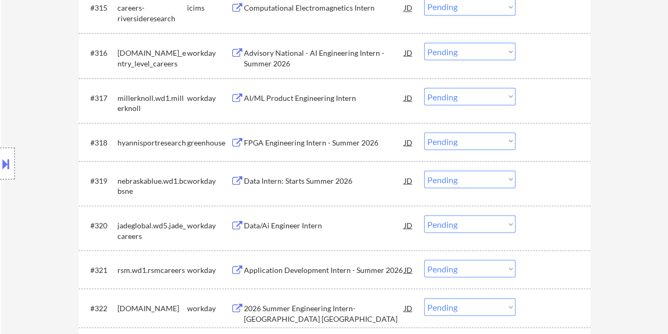
click at [528, 141] on div "#318 hyannisportresearch greenhouse FPGA Engineering Intern - Summer 2026 JD Ch…" at bounding box center [333, 142] width 502 height 29
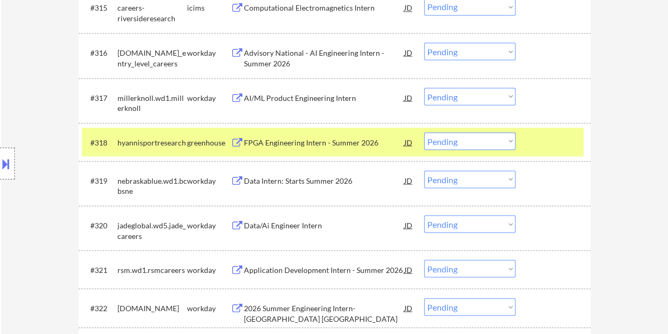
click at [529, 139] on div "#318 hyannisportresearch greenhouse FPGA Engineering Intern - Summer 2026 JD Ch…" at bounding box center [333, 142] width 502 height 29
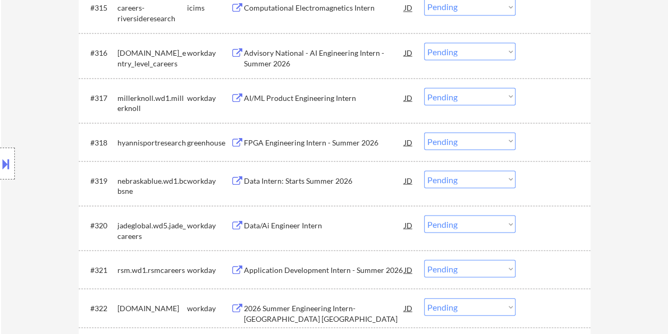
click at [545, 142] on div at bounding box center [554, 141] width 47 height 19
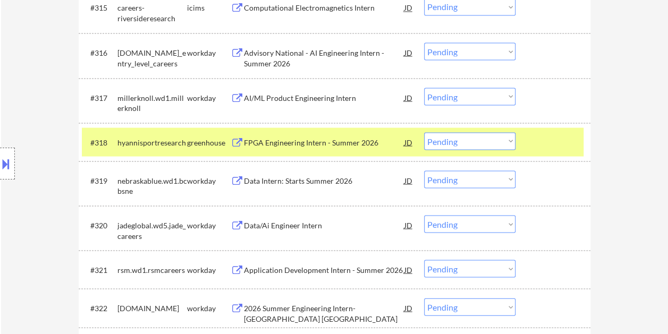
click at [377, 145] on div "FPGA Engineering Intern - Summer 2026" at bounding box center [324, 142] width 161 height 11
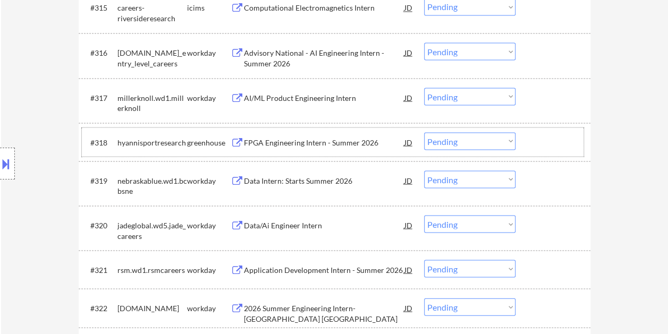
click at [551, 148] on div at bounding box center [554, 141] width 47 height 19
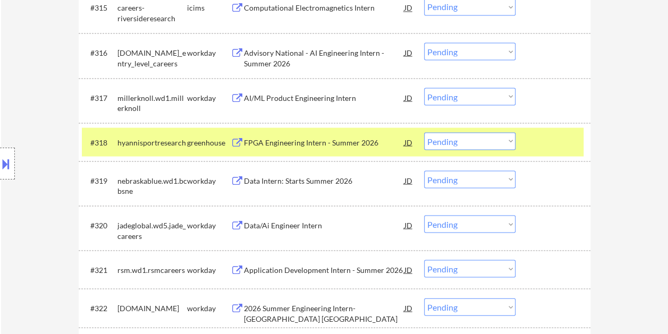
click at [499, 144] on select "Choose an option... Pending Applied Excluded (Questions) Excluded (Expired) Exc…" at bounding box center [469, 141] width 91 height 18
click at [424, 132] on select "Choose an option... Pending Applied Excluded (Questions) Excluded (Expired) Exc…" at bounding box center [469, 141] width 91 height 18
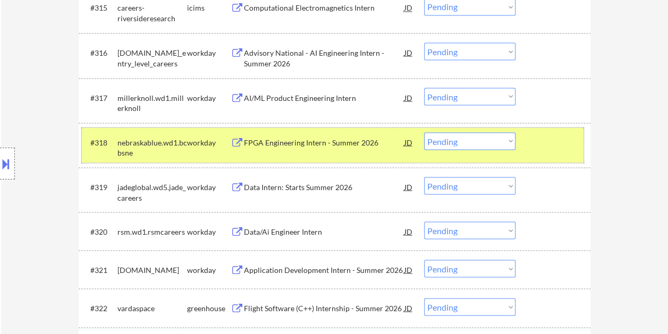
click at [534, 138] on div at bounding box center [554, 141] width 47 height 19
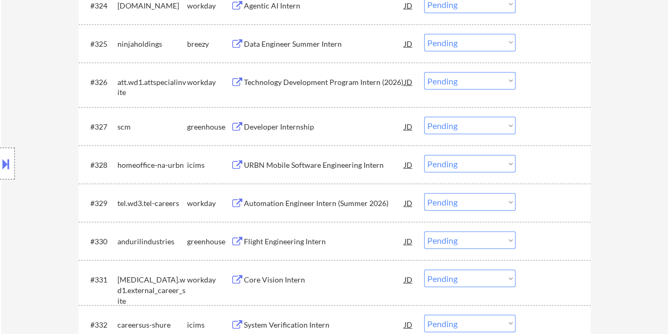
scroll to position [1329, 0]
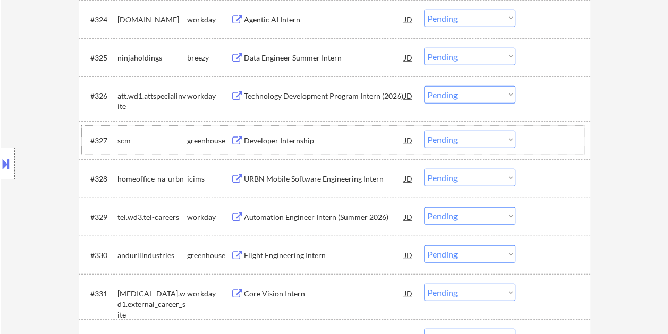
click at [536, 131] on div at bounding box center [554, 140] width 47 height 19
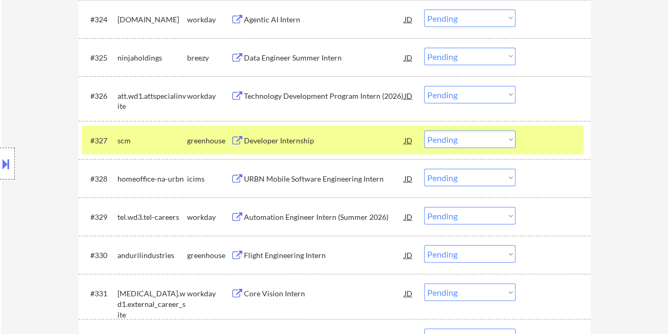
click at [313, 140] on div "Developer Internship" at bounding box center [324, 141] width 161 height 11
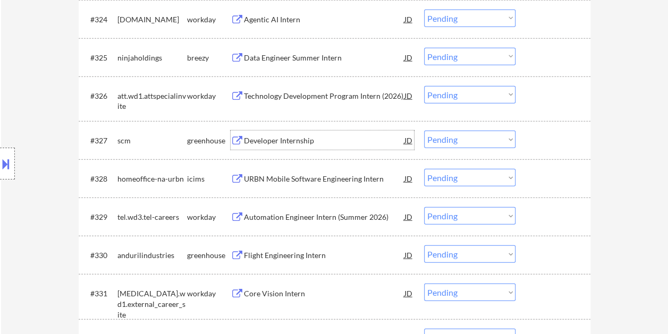
click at [532, 138] on div at bounding box center [554, 140] width 47 height 19
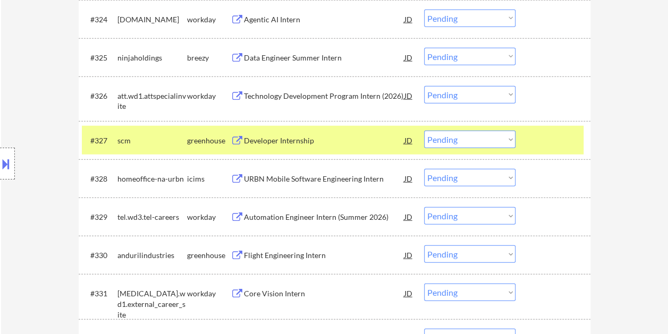
click at [507, 139] on select "Choose an option... Pending Applied Excluded (Questions) Excluded (Expired) Exc…" at bounding box center [469, 140] width 91 height 18
click at [424, 131] on select "Choose an option... Pending Applied Excluded (Questions) Excluded (Expired) Exc…" at bounding box center [469, 140] width 91 height 18
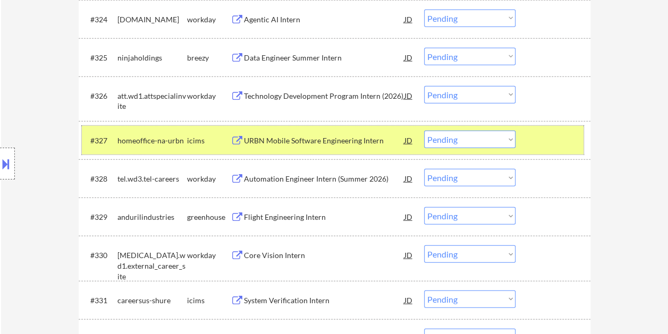
click at [537, 135] on div at bounding box center [554, 140] width 47 height 19
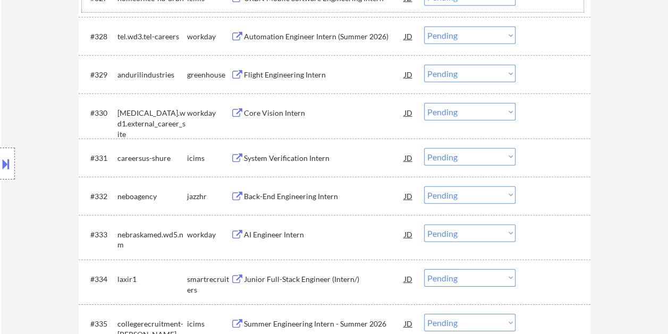
scroll to position [1489, 0]
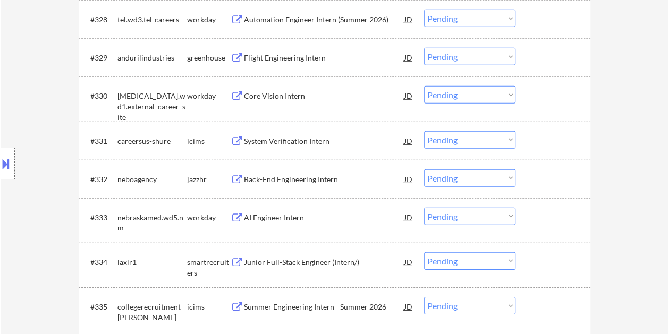
click at [538, 263] on div at bounding box center [554, 262] width 47 height 19
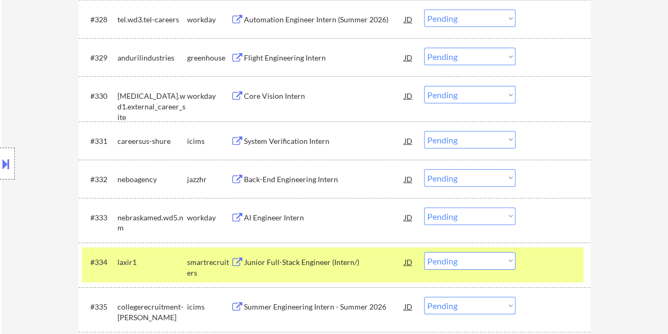
click at [377, 261] on div "Junior Full-Stack Engineer (Intern/)" at bounding box center [324, 262] width 161 height 11
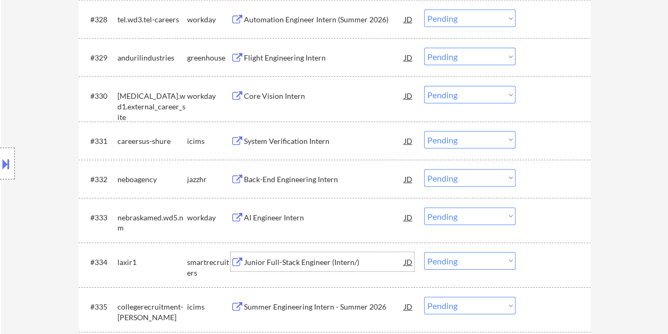
click at [556, 266] on div at bounding box center [554, 262] width 47 height 19
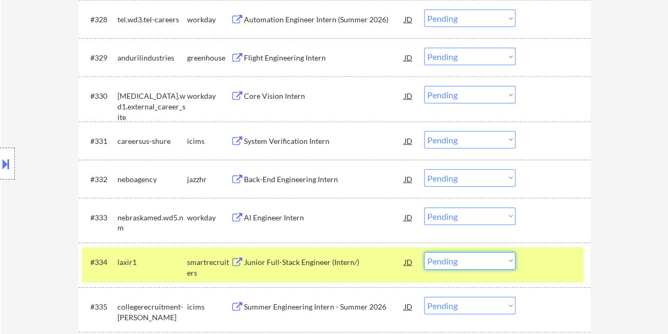
click at [490, 260] on select "Choose an option... Pending Applied Excluded (Questions) Excluded (Expired) Exc…" at bounding box center [469, 262] width 91 height 18
click at [424, 253] on select "Choose an option... Pending Applied Excluded (Questions) Excluded (Expired) Exc…" at bounding box center [469, 262] width 91 height 18
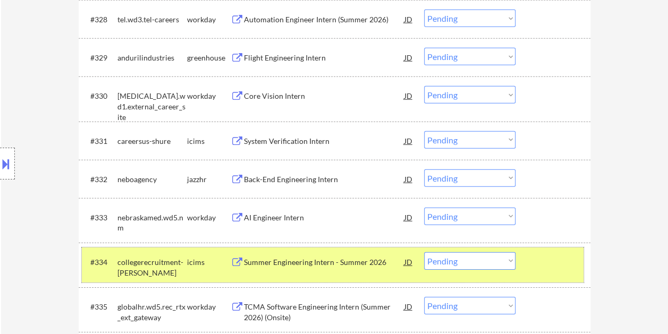
click at [546, 257] on div at bounding box center [554, 262] width 47 height 19
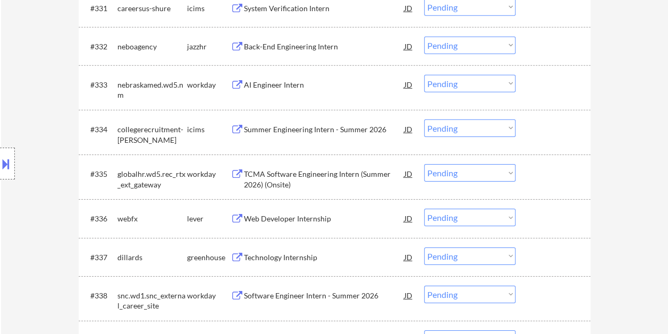
scroll to position [1649, 0]
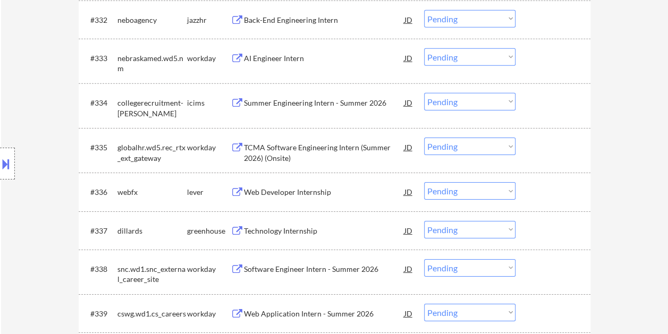
click at [538, 189] on div at bounding box center [554, 191] width 47 height 19
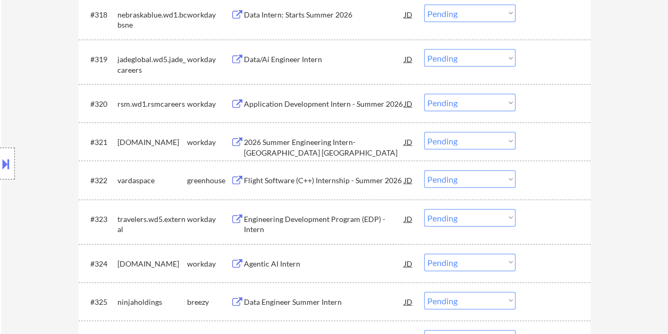
scroll to position [0, 0]
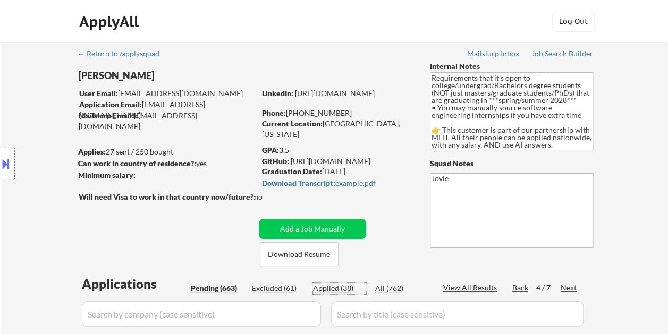
click at [346, 288] on div "Applied (38)" at bounding box center [339, 288] width 53 height 11
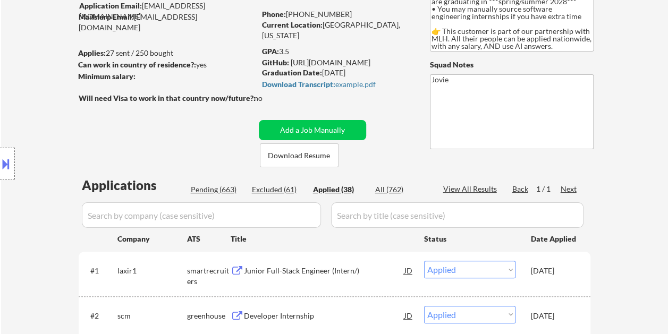
scroll to position [106, 0]
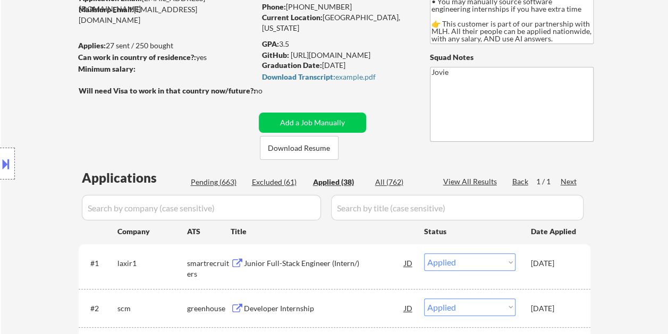
click at [210, 181] on div "Pending (663)" at bounding box center [217, 182] width 53 height 11
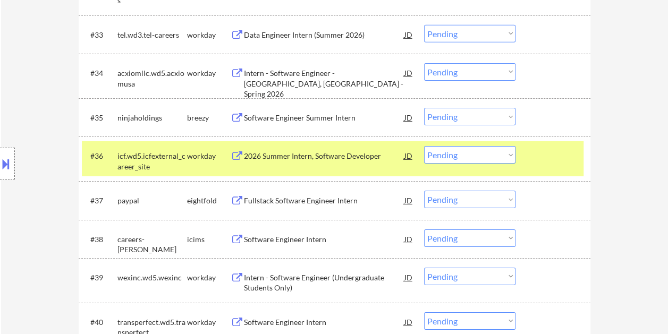
scroll to position [1755, 0]
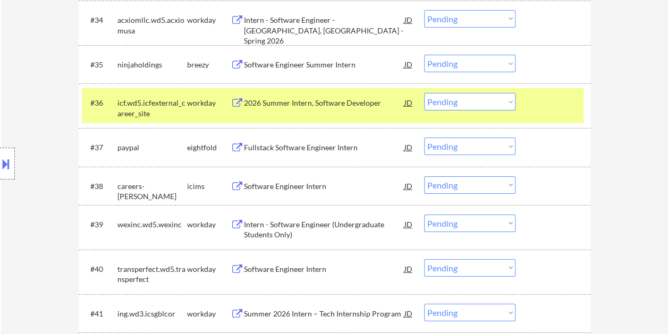
click at [542, 97] on div at bounding box center [554, 102] width 47 height 19
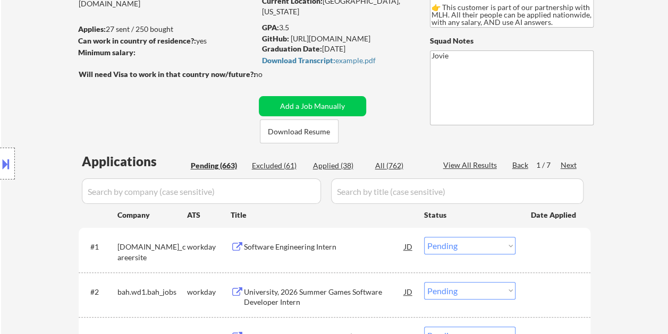
scroll to position [106, 0]
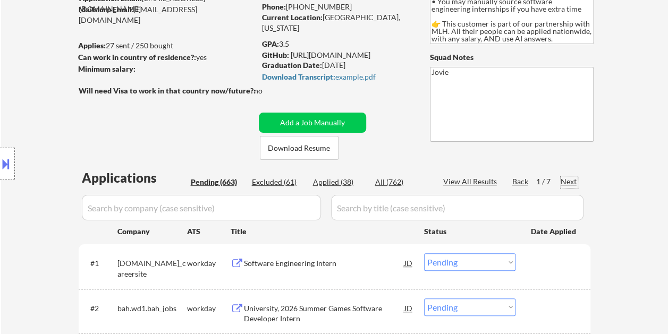
click at [568, 183] on div "Next" at bounding box center [569, 182] width 17 height 11
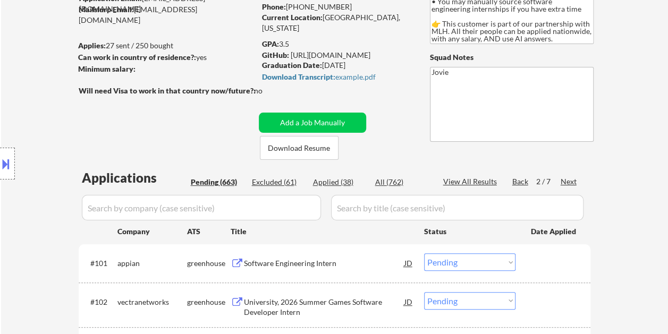
click at [568, 182] on div "Next" at bounding box center [569, 182] width 17 height 11
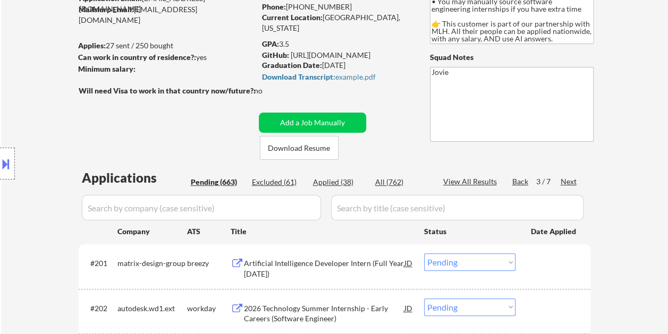
click at [568, 182] on div "Next" at bounding box center [569, 182] width 17 height 11
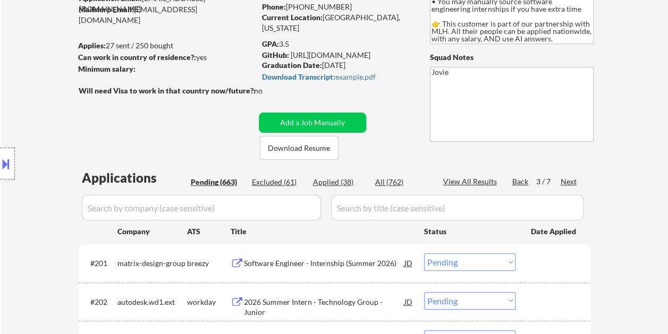
click at [568, 182] on div "Next" at bounding box center [569, 182] width 17 height 11
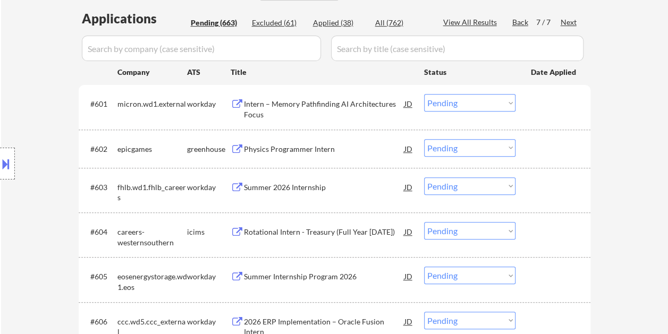
scroll to position [319, 0]
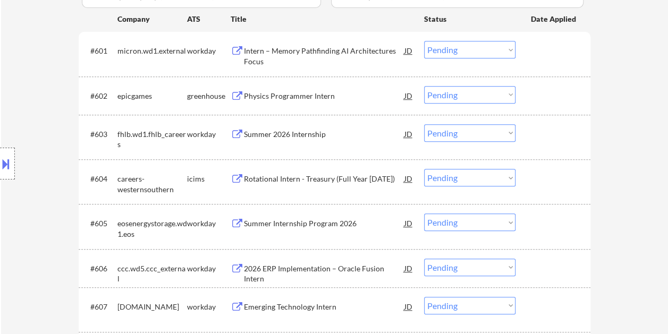
drag, startPoint x: 541, startPoint y: 91, endPoint x: 534, endPoint y: 95, distance: 8.6
click at [542, 91] on div at bounding box center [554, 95] width 47 height 19
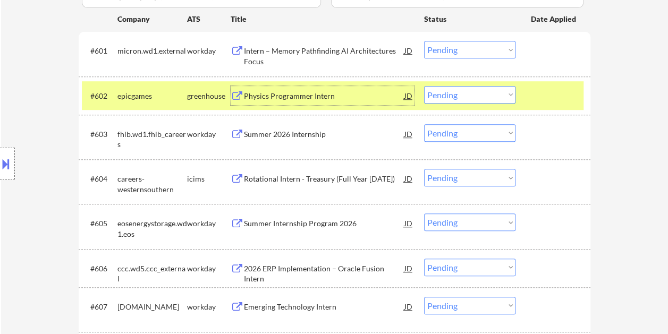
click at [312, 97] on div "Physics Programmer Intern" at bounding box center [324, 96] width 161 height 11
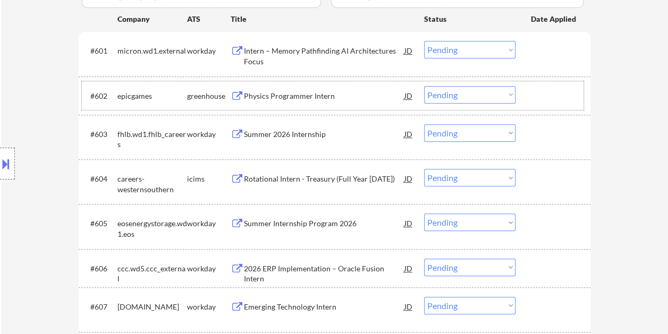
drag, startPoint x: 538, startPoint y: 90, endPoint x: 504, endPoint y: 98, distance: 34.8
click at [536, 93] on div at bounding box center [554, 95] width 47 height 19
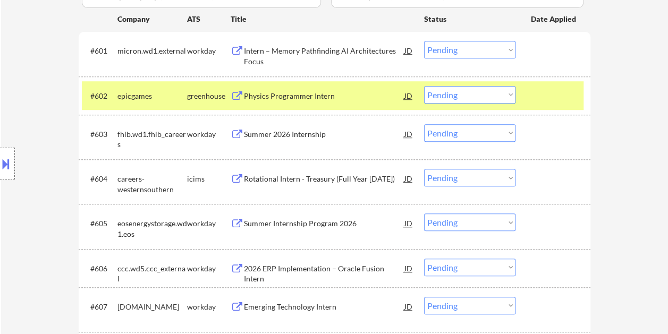
click at [502, 98] on select "Choose an option... Pending Applied Excluded (Questions) Excluded (Expired) Exc…" at bounding box center [469, 95] width 91 height 18
click at [424, 86] on select "Choose an option... Pending Applied Excluded (Questions) Excluded (Expired) Exc…" at bounding box center [469, 95] width 91 height 18
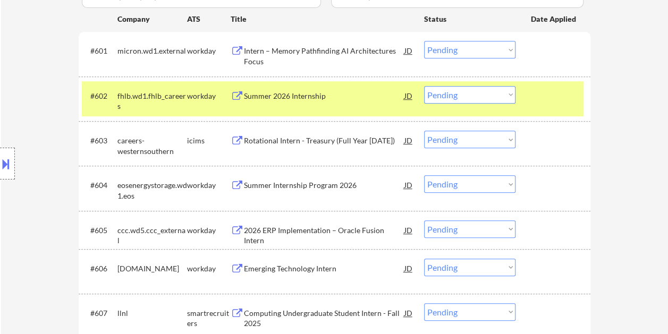
click at [532, 88] on div at bounding box center [554, 95] width 47 height 19
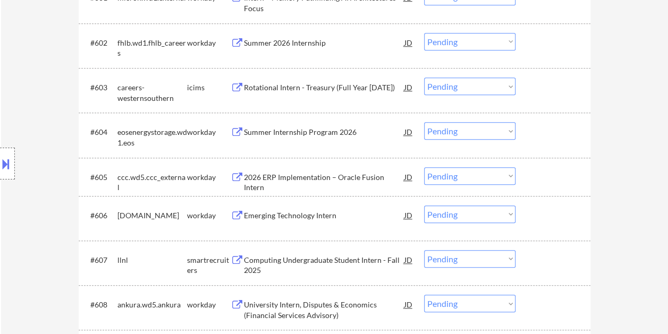
scroll to position [425, 0]
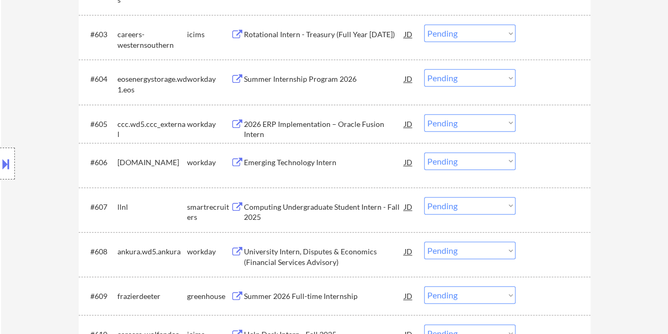
drag, startPoint x: 538, startPoint y: 210, endPoint x: 426, endPoint y: 203, distance: 111.9
click at [536, 211] on div at bounding box center [554, 206] width 47 height 19
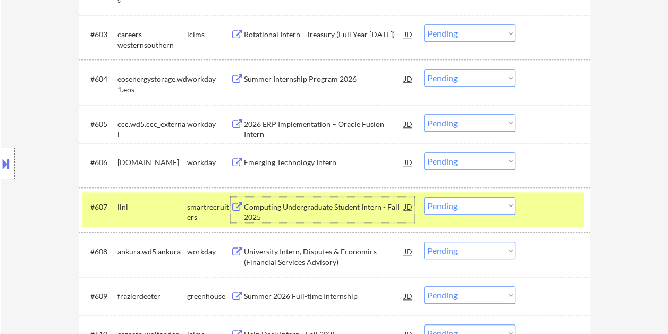
click at [286, 210] on div "Computing Undergraduate Student Intern - Fall 2025" at bounding box center [324, 212] width 161 height 21
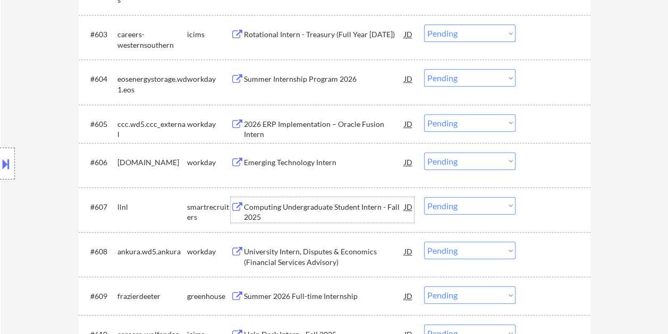
click at [543, 208] on div at bounding box center [554, 206] width 47 height 19
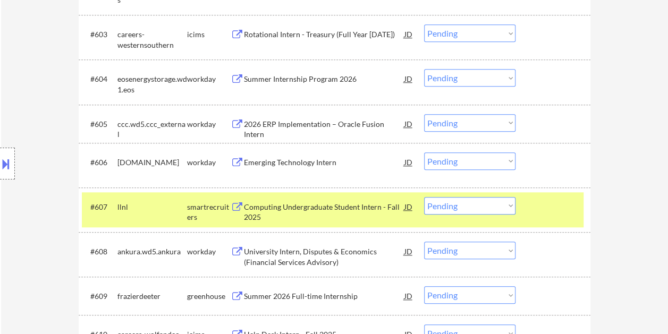
click at [503, 210] on select "Choose an option... Pending Applied Excluded (Questions) Excluded (Expired) Exc…" at bounding box center [469, 206] width 91 height 18
click at [424, 197] on select "Choose an option... Pending Applied Excluded (Questions) Excluded (Expired) Exc…" at bounding box center [469, 206] width 91 height 18
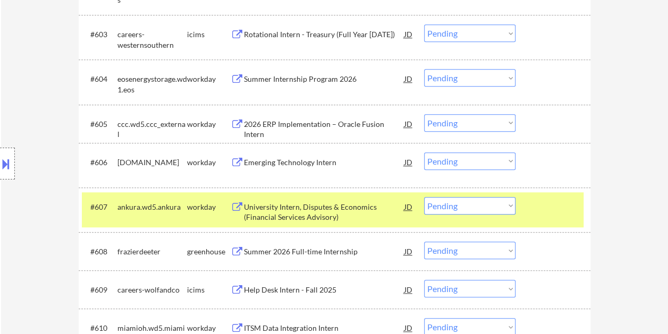
click at [536, 199] on div at bounding box center [554, 206] width 47 height 19
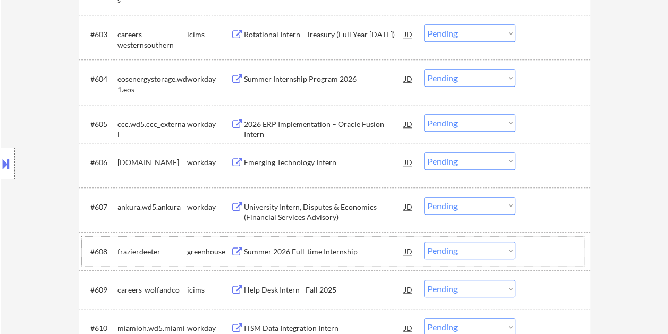
click at [533, 253] on div at bounding box center [554, 251] width 47 height 19
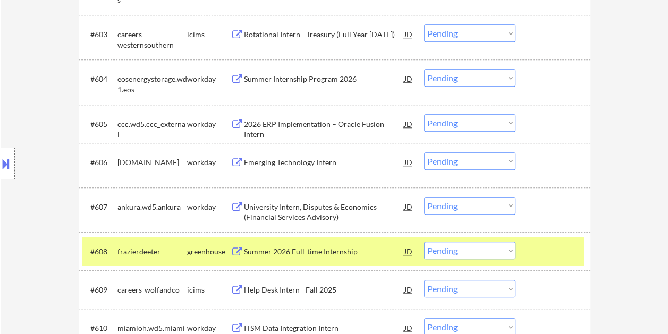
click at [333, 250] on div "Summer 2026 Full-time Internship" at bounding box center [324, 252] width 161 height 11
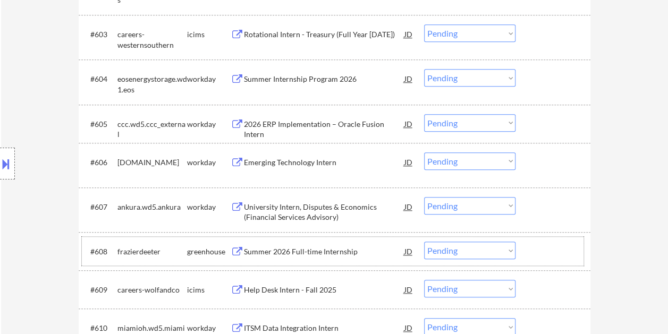
click at [534, 245] on div at bounding box center [554, 251] width 47 height 19
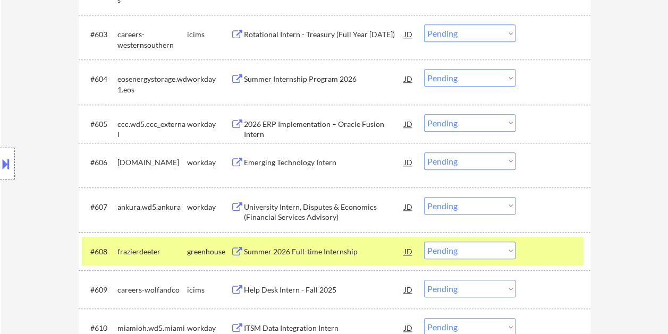
scroll to position [0, 0]
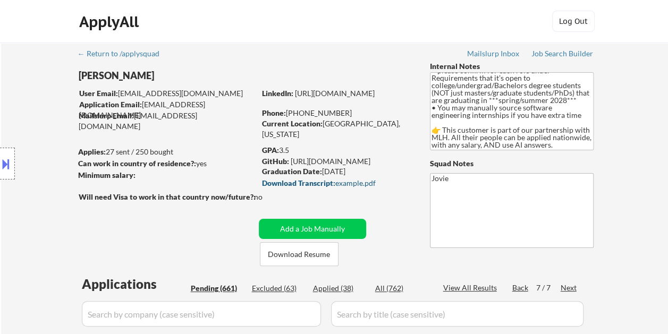
click at [338, 184] on div "Download Transcript: example.pdf" at bounding box center [336, 183] width 148 height 7
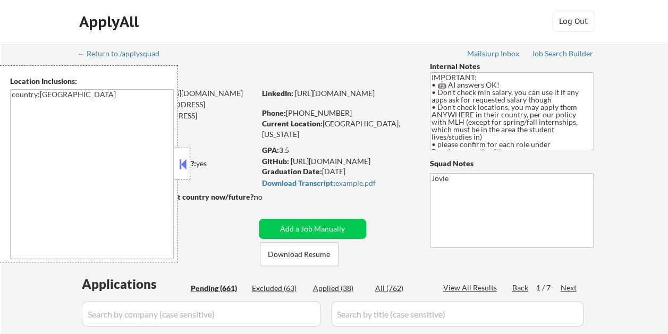
drag, startPoint x: 183, startPoint y: 165, endPoint x: 215, endPoint y: 143, distance: 38.6
click at [183, 165] on button at bounding box center [183, 164] width 12 height 16
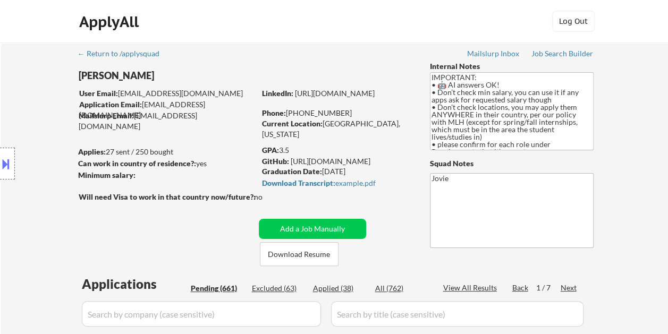
select select ""pending""
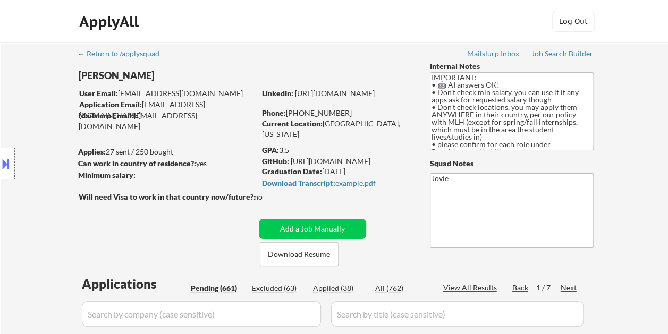
select select ""pending""
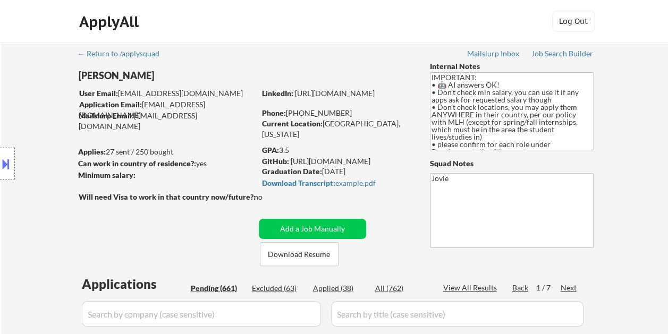
select select ""pending""
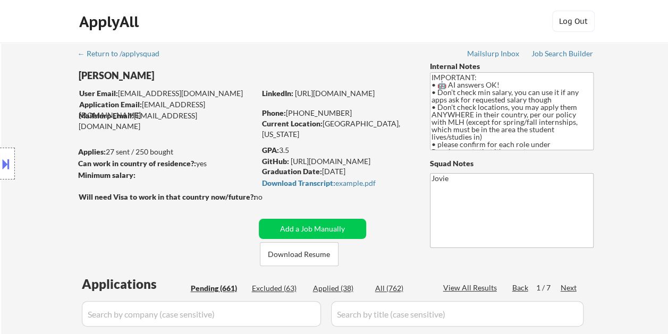
select select ""pending""
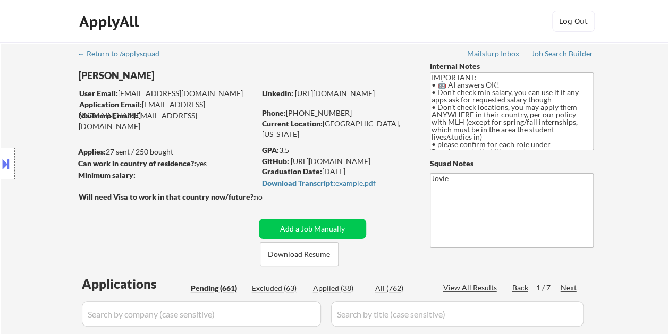
select select ""pending""
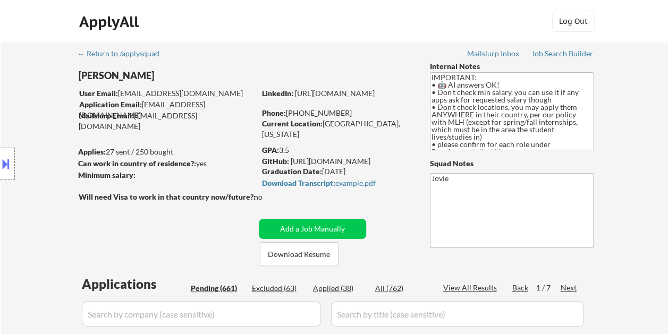
select select ""pending""
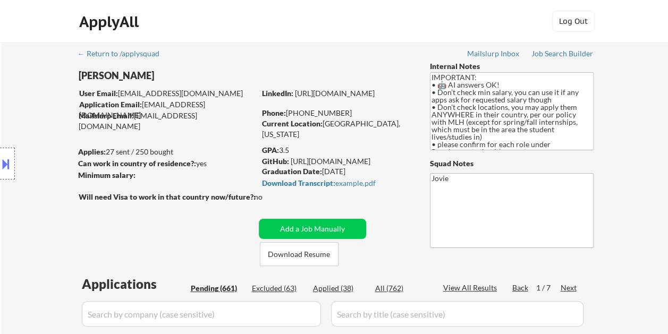
select select ""pending""
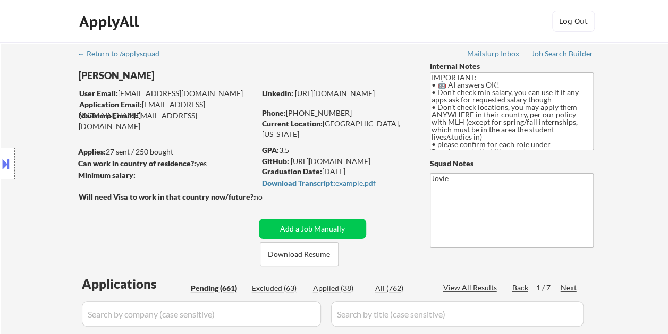
select select ""pending""
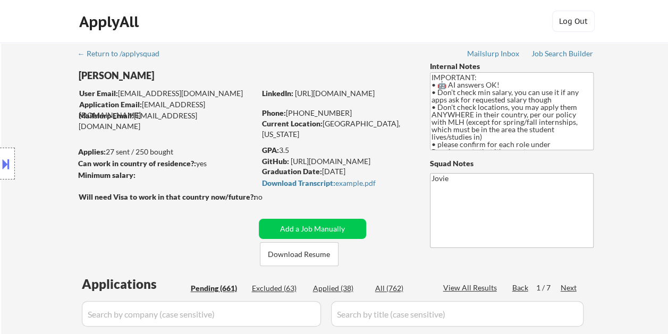
select select ""pending""
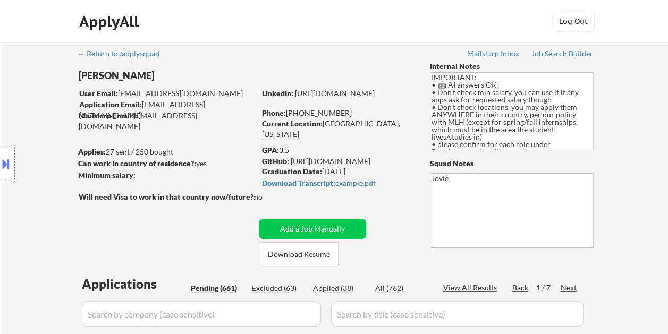
select select ""pending""
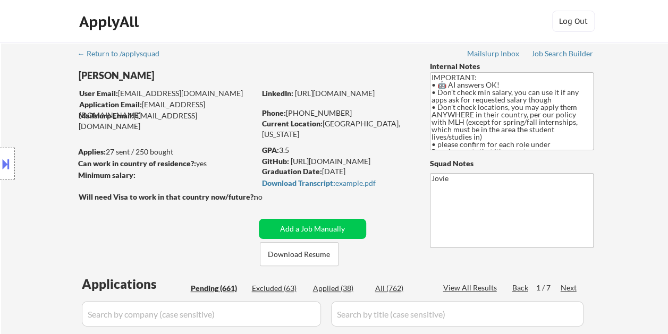
select select ""pending""
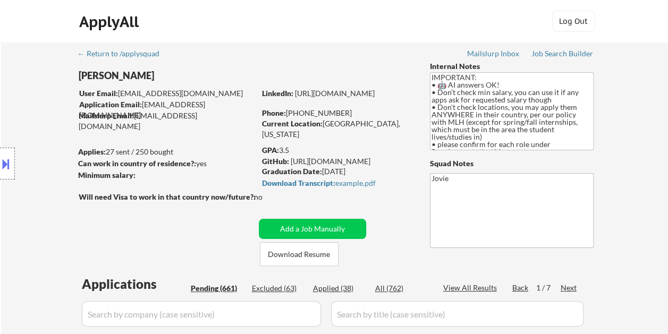
select select ""pending""
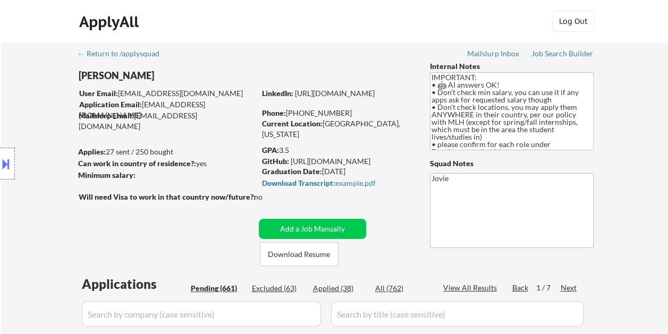
select select ""pending""
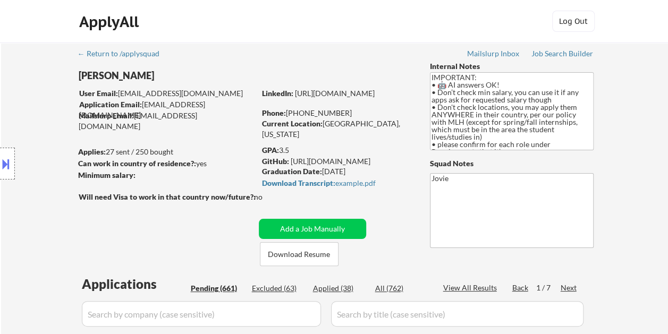
select select ""pending""
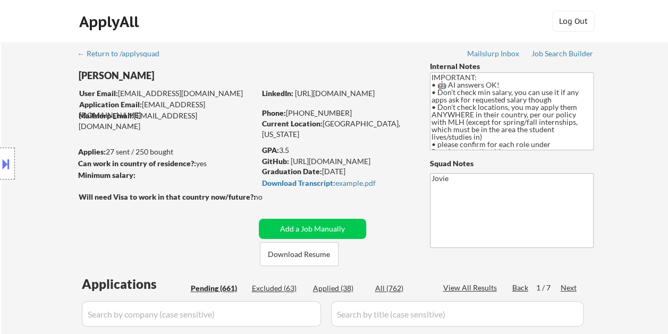
select select ""pending""
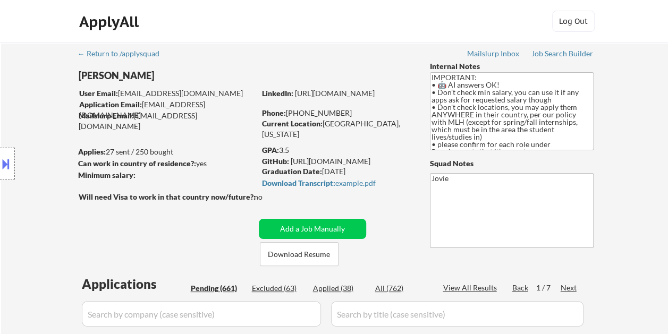
select select ""pending""
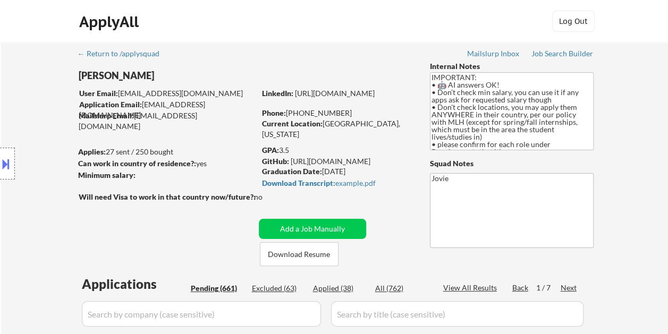
select select ""pending""
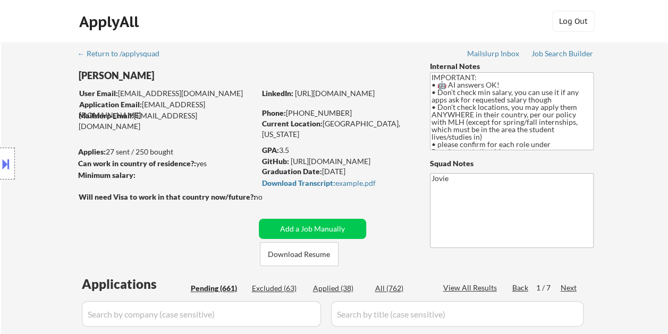
select select ""pending""
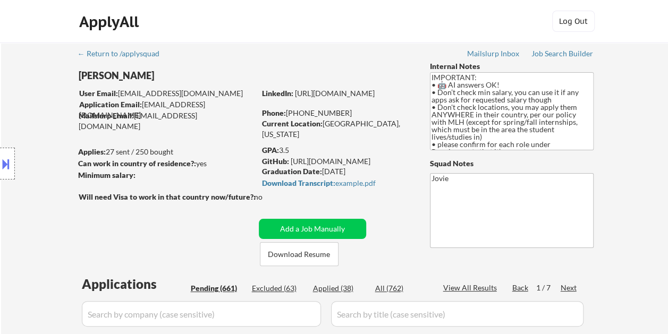
select select ""pending""
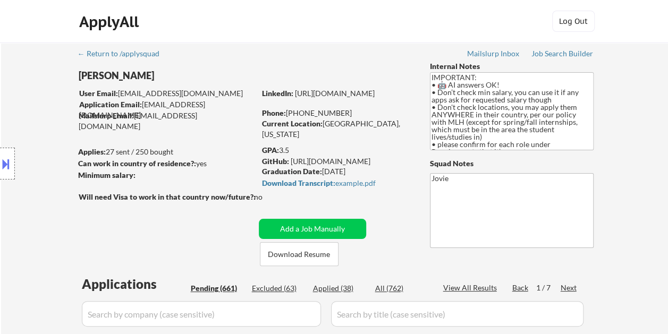
select select ""pending""
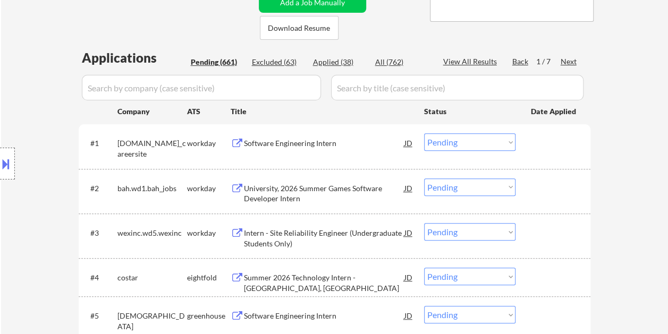
scroll to position [233, 0]
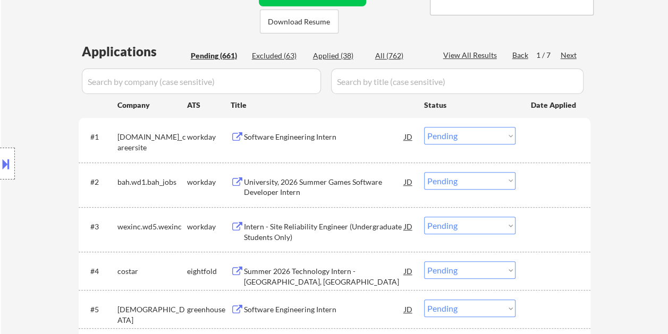
click at [570, 54] on div "Next" at bounding box center [569, 55] width 17 height 11
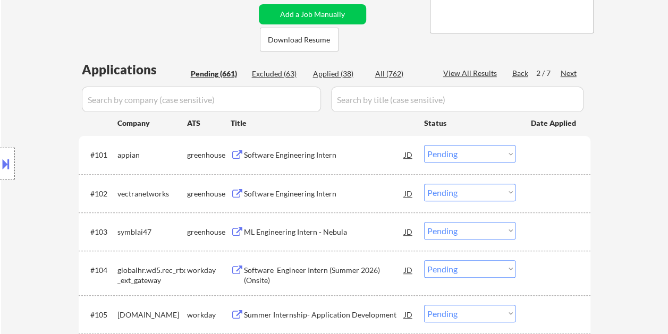
scroll to position [0, 0]
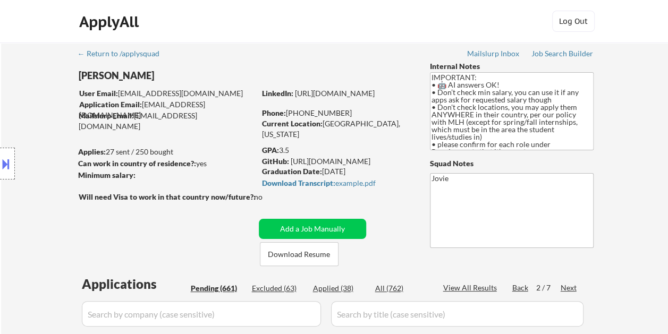
click at [575, 287] on div "Next" at bounding box center [569, 288] width 17 height 11
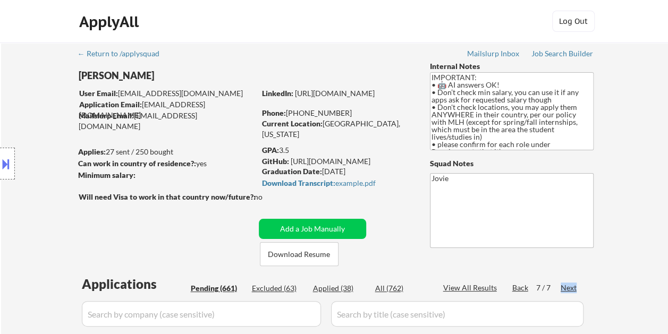
click at [575, 287] on div "Next" at bounding box center [569, 288] width 17 height 11
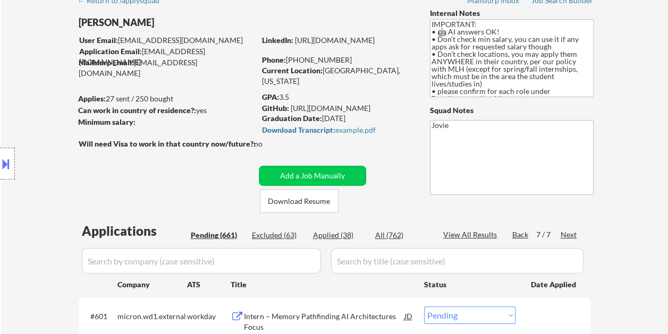
scroll to position [510, 0]
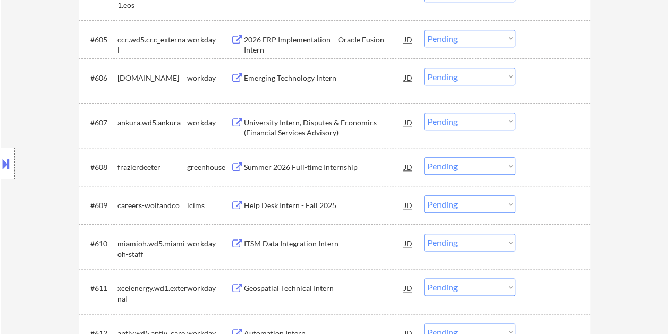
click at [533, 160] on div at bounding box center [554, 166] width 47 height 19
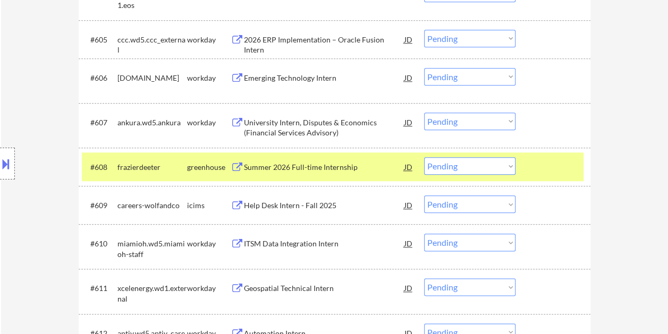
click at [506, 158] on select "Choose an option... Pending Applied Excluded (Questions) Excluded (Expired) Exc…" at bounding box center [469, 166] width 91 height 18
click at [424, 157] on select "Choose an option... Pending Applied Excluded (Questions) Excluded (Expired) Exc…" at bounding box center [469, 166] width 91 height 18
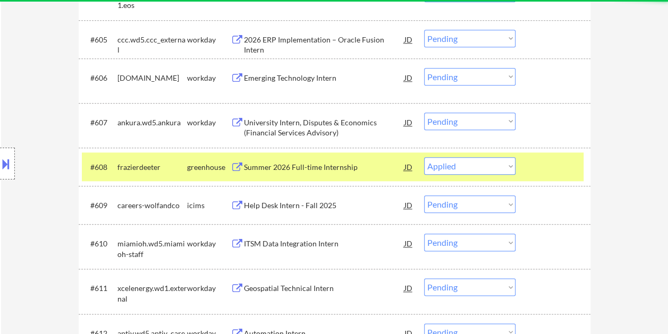
select select ""pending""
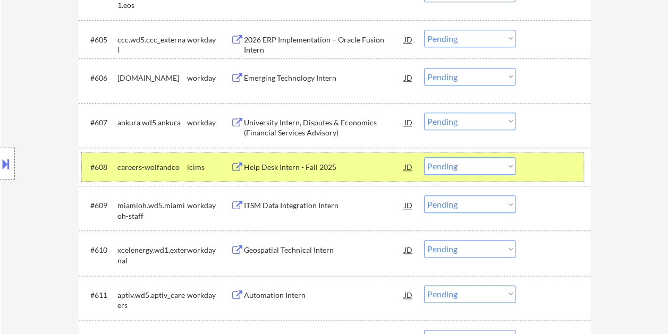
click at [562, 170] on div at bounding box center [554, 166] width 47 height 19
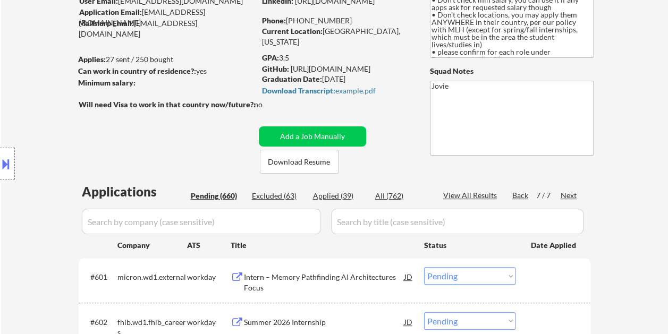
scroll to position [106, 0]
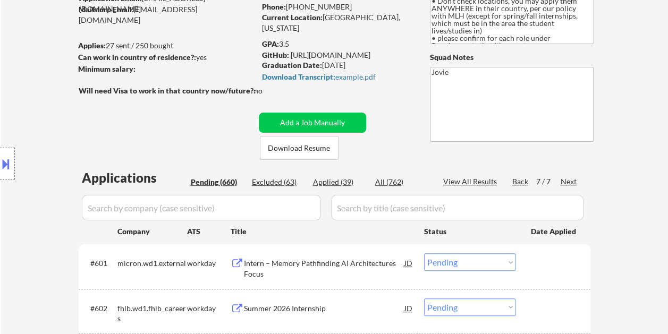
click at [344, 184] on div "Applied (39)" at bounding box center [339, 182] width 53 height 11
select select ""applied""
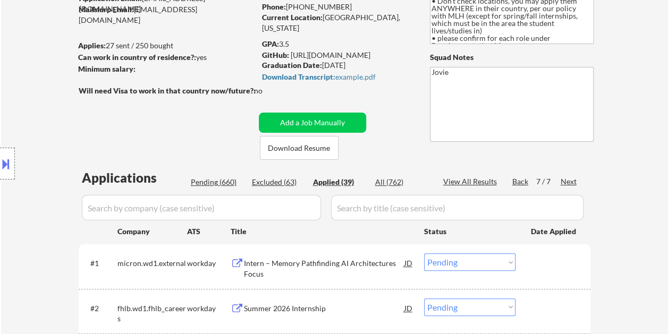
select select ""applied""
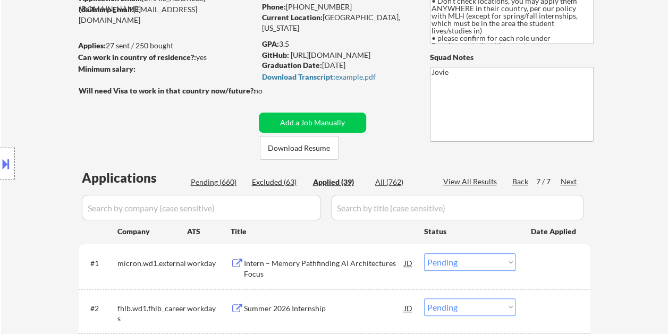
select select ""applied""
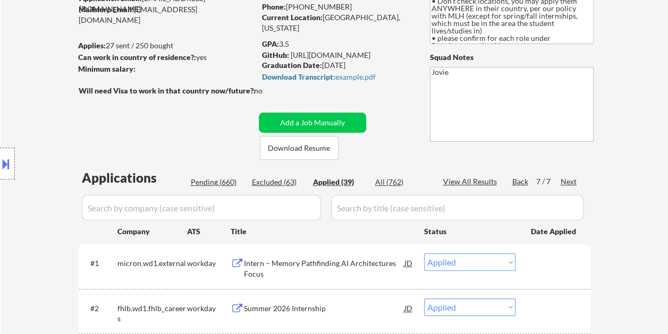
select select ""applied""
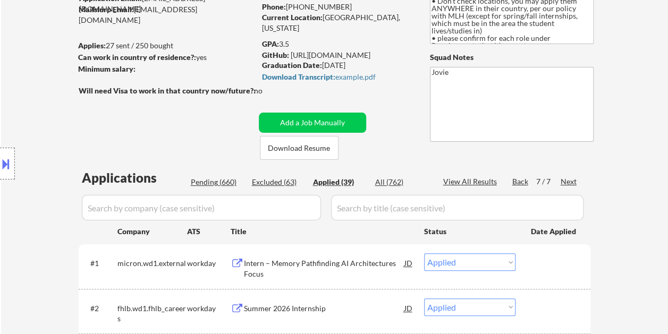
select select ""applied""
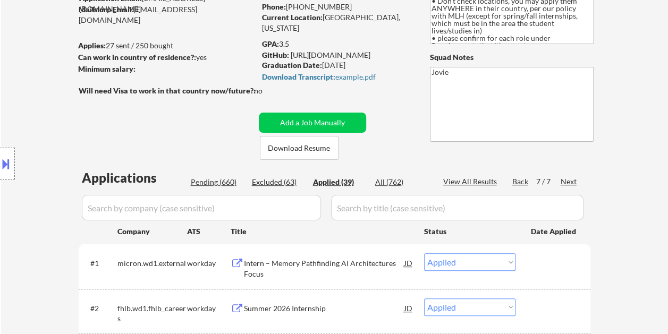
select select ""applied""
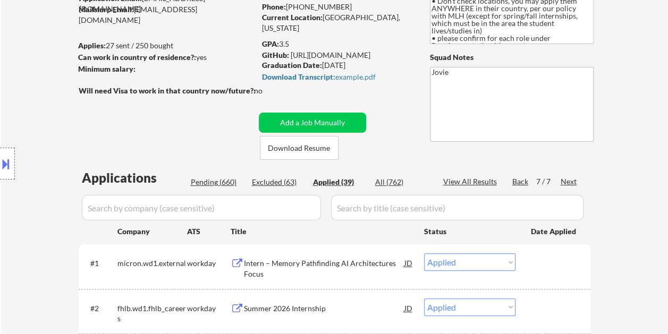
select select ""applied""
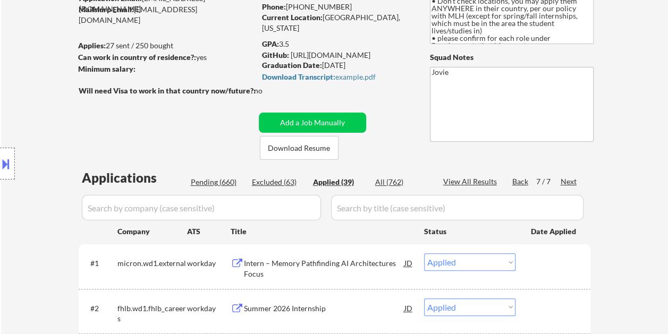
select select ""applied""
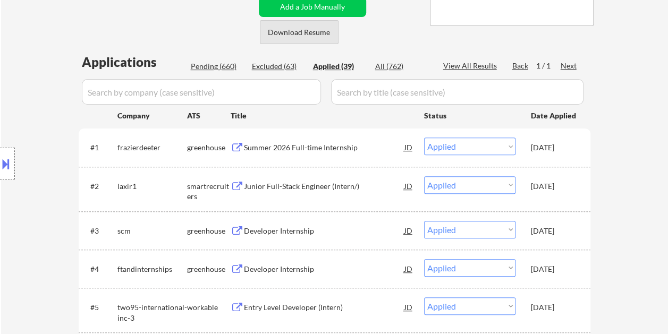
scroll to position [266, 0]
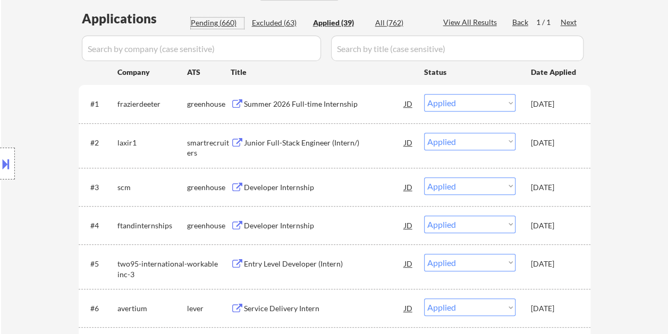
click at [215, 27] on div "Pending (660)" at bounding box center [217, 23] width 53 height 11
select select ""pending""
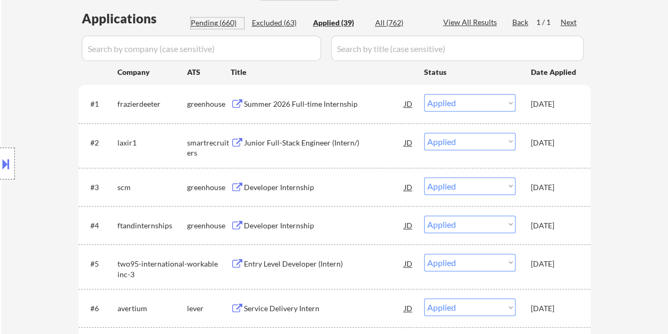
select select ""pending""
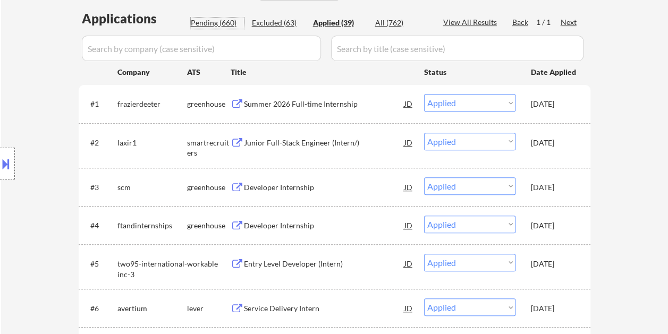
select select ""pending""
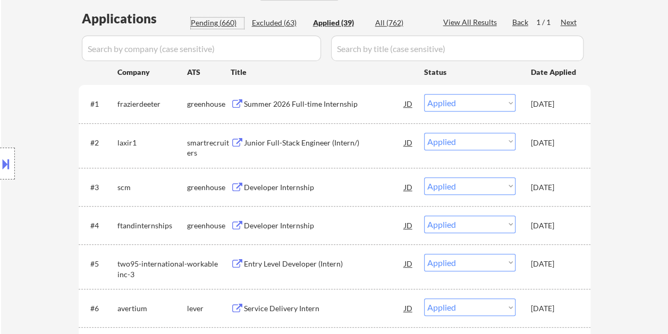
select select ""pending""
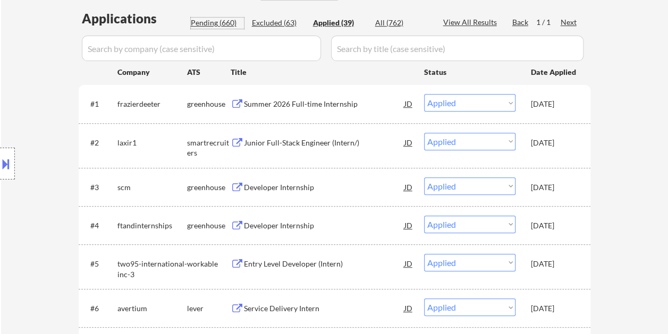
select select ""pending""
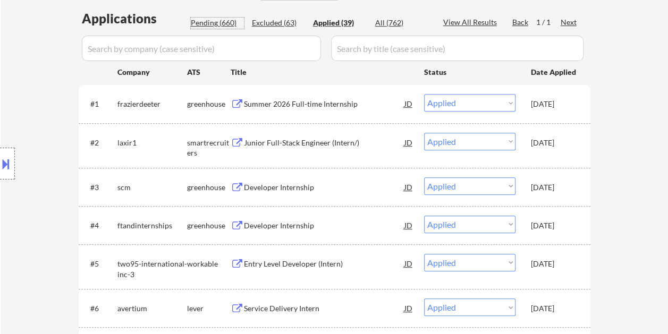
select select ""pending""
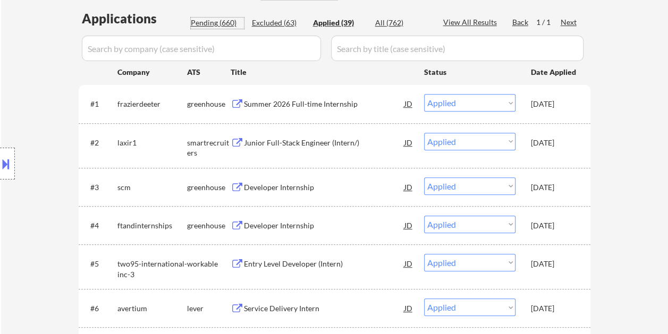
select select ""pending""
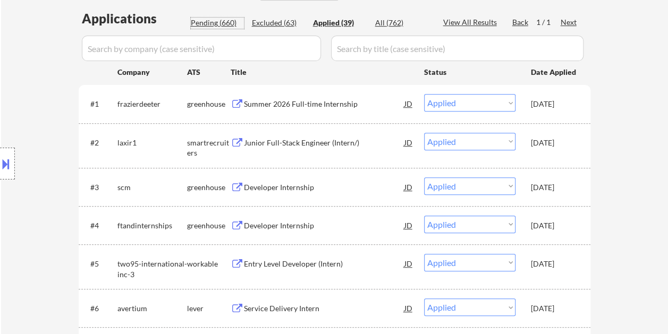
select select ""pending""
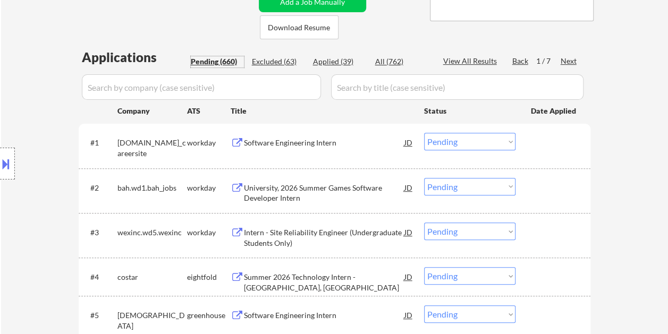
scroll to position [213, 0]
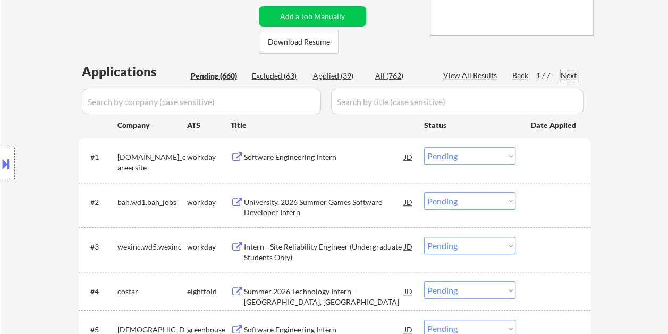
click at [565, 74] on div "Next" at bounding box center [569, 75] width 17 height 11
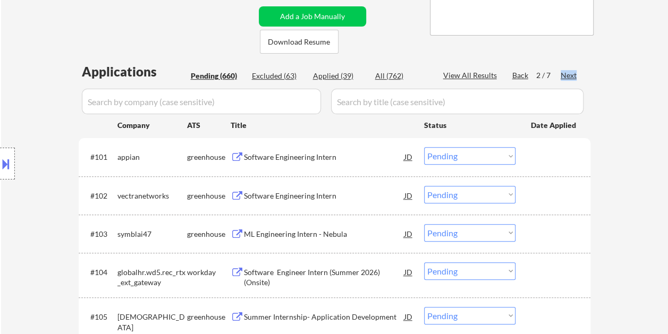
click at [565, 74] on div "Next" at bounding box center [569, 75] width 17 height 11
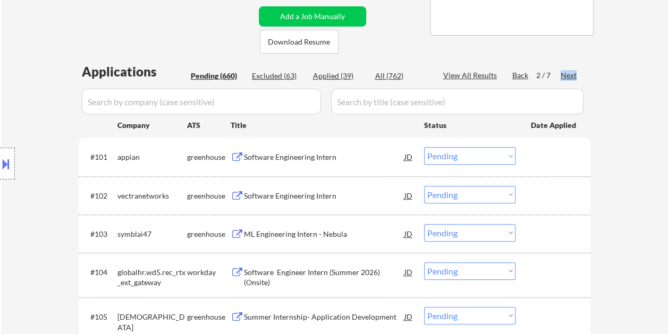
click at [565, 74] on div "Next" at bounding box center [569, 75] width 17 height 11
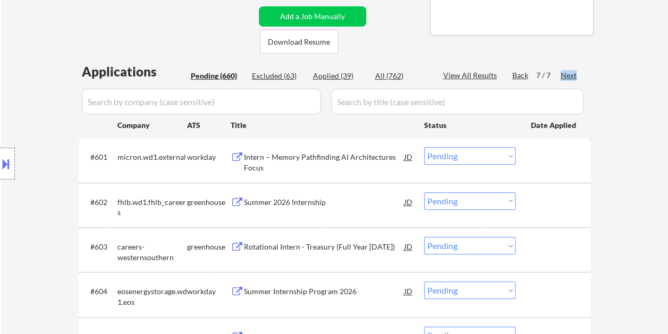
click at [568, 74] on div "Next" at bounding box center [569, 75] width 17 height 11
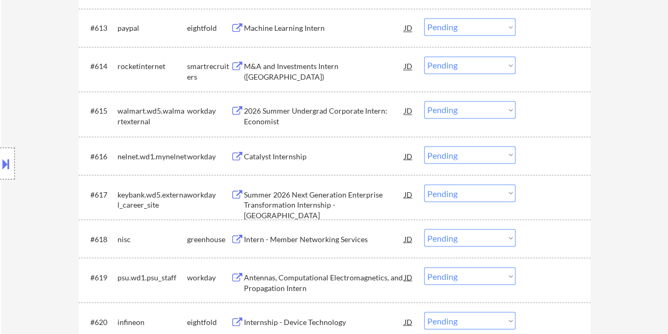
scroll to position [851, 0]
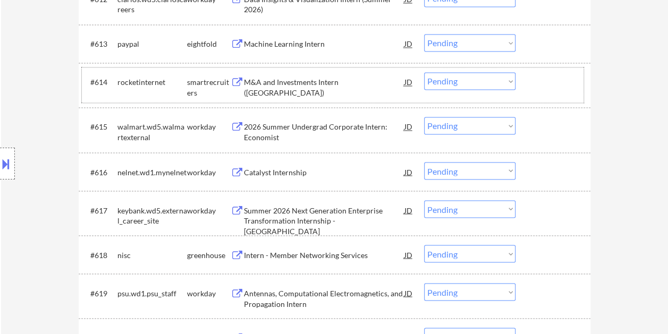
click at [532, 81] on div at bounding box center [554, 81] width 47 height 19
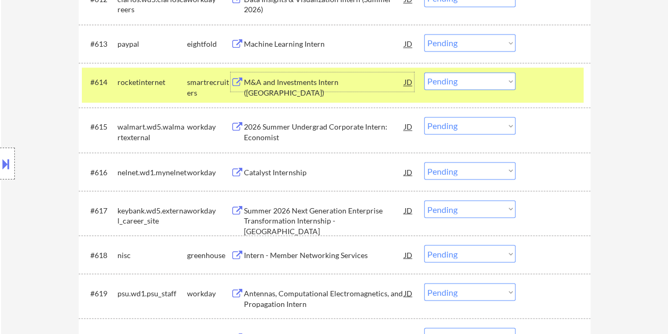
click at [312, 83] on div "M&A and Investments Intern (US)" at bounding box center [324, 87] width 161 height 21
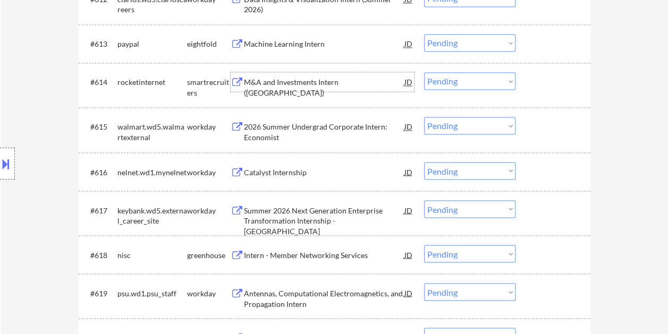
click at [541, 86] on div at bounding box center [554, 81] width 47 height 19
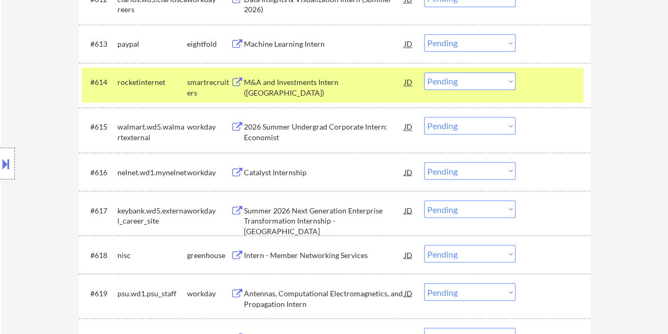
click at [506, 83] on select "Choose an option... Pending Applied Excluded (Questions) Excluded (Expired) Exc…" at bounding box center [469, 81] width 91 height 18
click at [424, 72] on select "Choose an option... Pending Applied Excluded (Questions) Excluded (Expired) Exc…" at bounding box center [469, 81] width 91 height 18
select select ""pending""
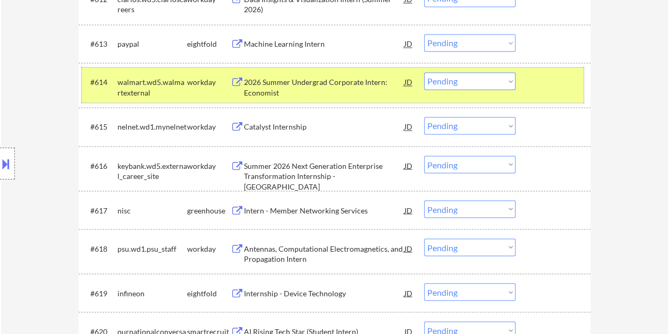
click at [545, 92] on div "#614 walmart.wd5.walmartexternal workday 2026 Summer Undergrad Corporate Intern…" at bounding box center [333, 85] width 502 height 35
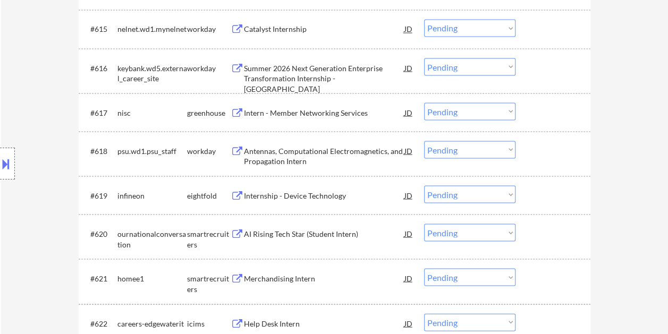
scroll to position [957, 0]
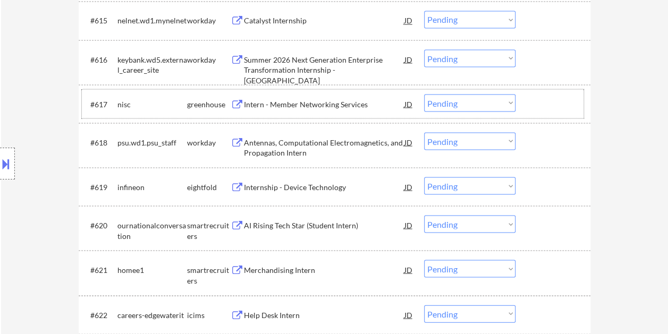
click at [547, 102] on div at bounding box center [554, 103] width 47 height 19
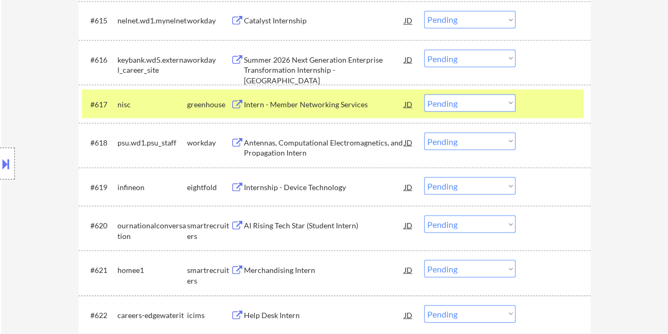
click at [310, 99] on div "Intern - Member Networking Services" at bounding box center [324, 104] width 161 height 11
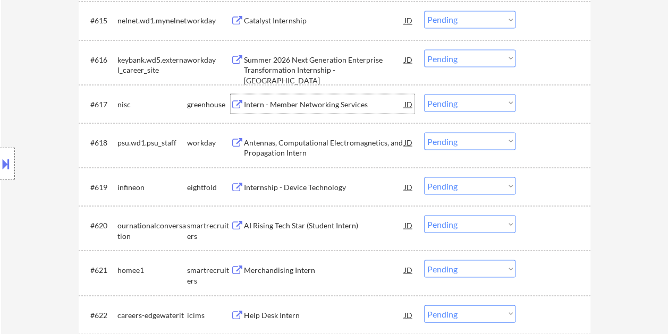
click at [473, 104] on select "Choose an option... Pending Applied Excluded (Questions) Excluded (Expired) Exc…" at bounding box center [469, 103] width 91 height 18
click at [403, 108] on div "Intern - Member Networking Services" at bounding box center [324, 104] width 161 height 11
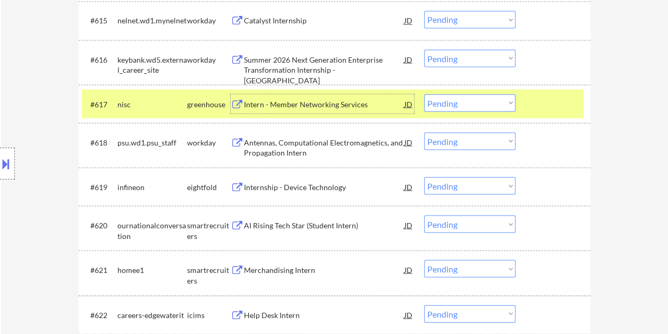
click at [411, 104] on div "JD" at bounding box center [409, 103] width 11 height 19
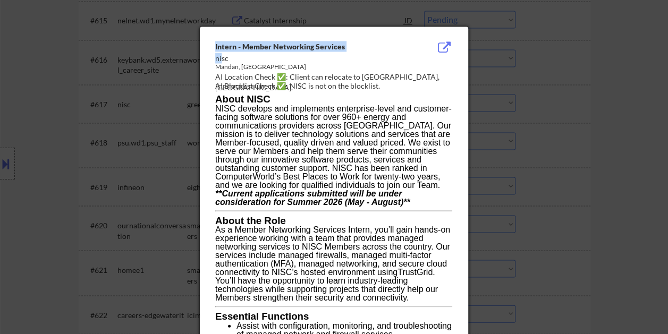
drag, startPoint x: 214, startPoint y: 55, endPoint x: 222, endPoint y: 56, distance: 8.6
click at [221, 56] on div "nisc" at bounding box center [307, 58] width 184 height 11
click at [233, 58] on div "nisc" at bounding box center [307, 58] width 184 height 11
drag, startPoint x: 215, startPoint y: 59, endPoint x: 228, endPoint y: 59, distance: 12.8
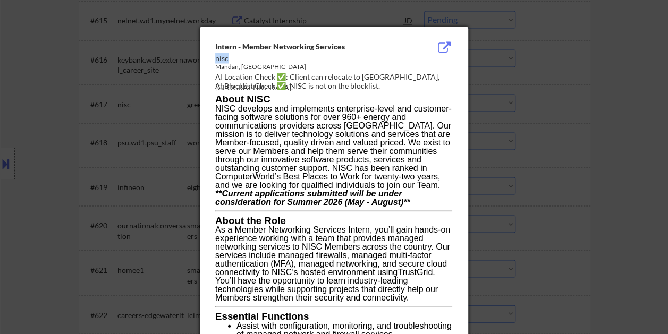
click at [228, 59] on div "nisc" at bounding box center [307, 58] width 184 height 11
copy div "nisc"
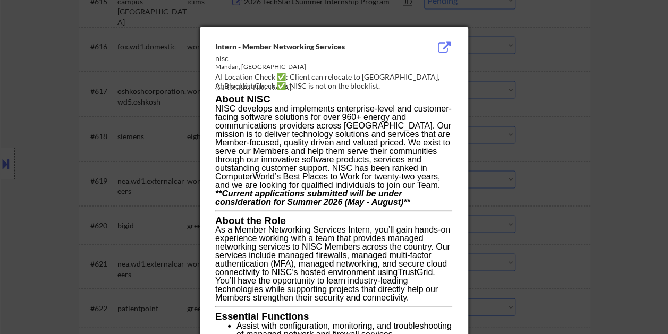
click at [626, 146] on div at bounding box center [334, 167] width 668 height 334
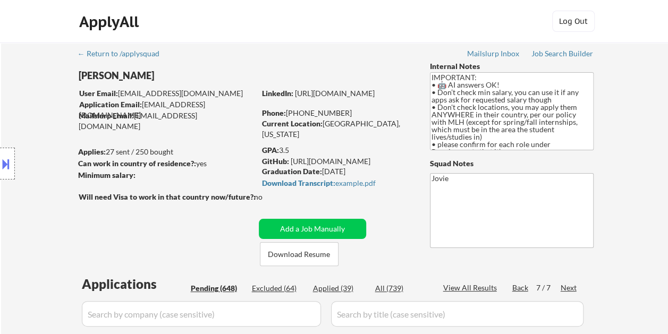
scroll to position [458, 0]
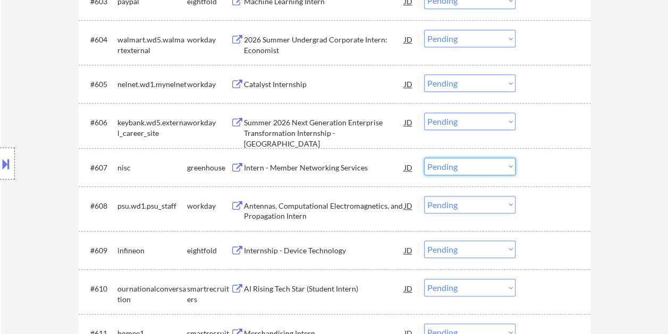
click at [472, 163] on select "Choose an option... Pending Applied Excluded (Questions) Excluded (Expired) Exc…" at bounding box center [469, 167] width 91 height 18
click at [424, 158] on select "Choose an option... Pending Applied Excluded (Questions) Excluded (Expired) Exc…" at bounding box center [469, 167] width 91 height 18
select select ""pending""
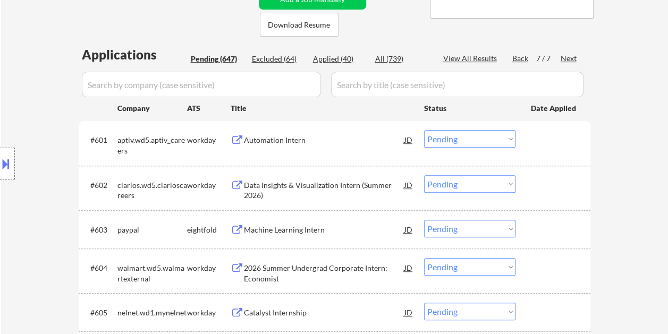
scroll to position [0, 0]
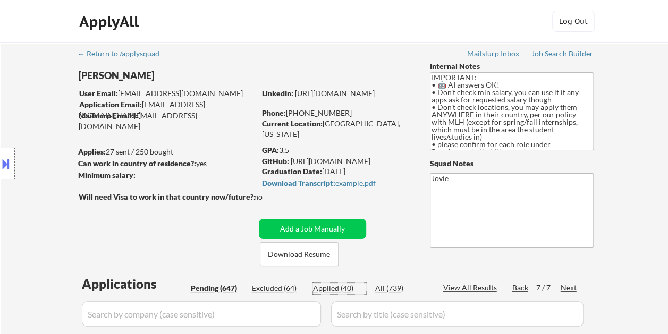
click at [335, 284] on div "Applied (40)" at bounding box center [339, 288] width 53 height 11
select select ""applied""
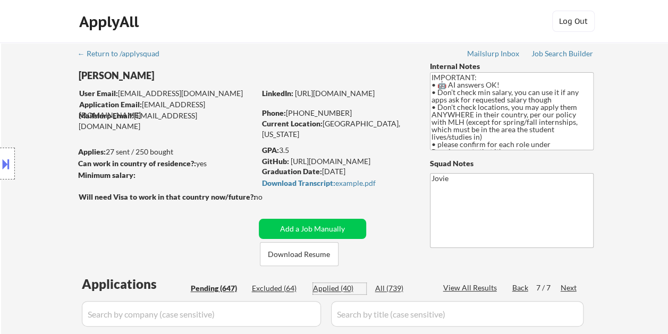
select select ""applied""
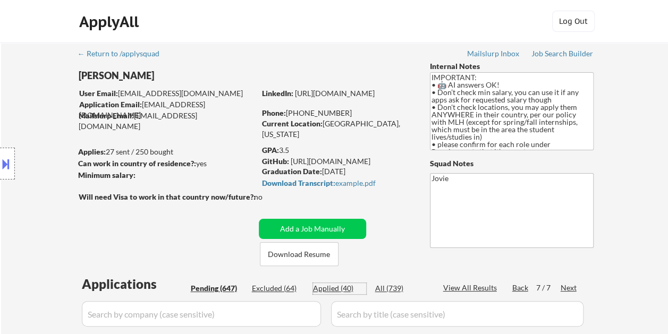
select select ""applied""
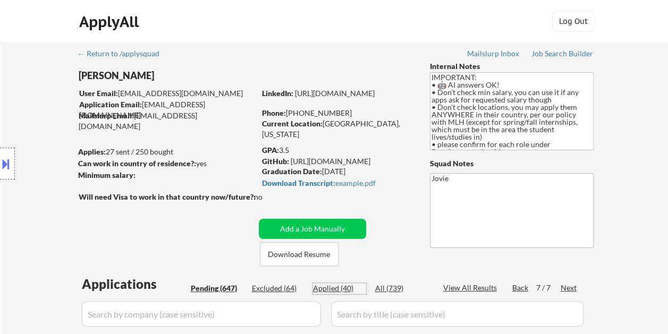
select select ""applied""
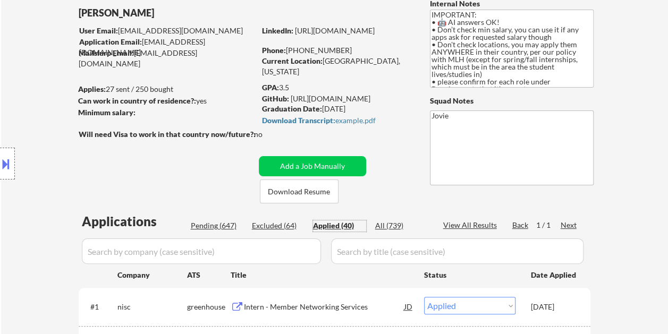
scroll to position [53, 0]
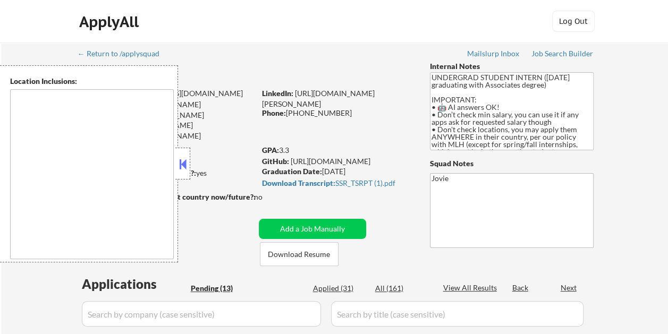
type textarea "country:[GEOGRAPHIC_DATA]"
select select ""pending""
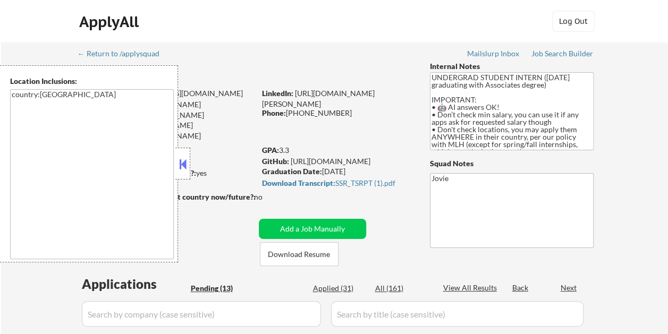
select select ""pending""
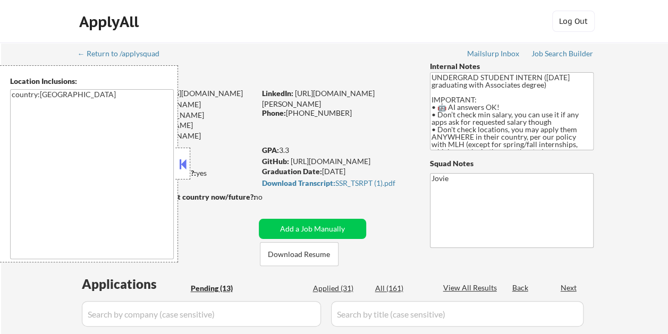
select select ""pending""
click at [183, 164] on button at bounding box center [183, 164] width 12 height 16
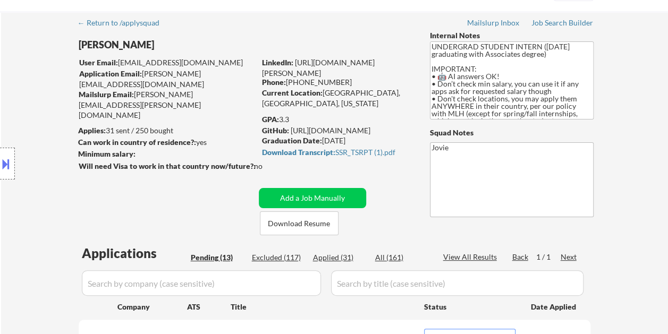
scroll to position [53, 0]
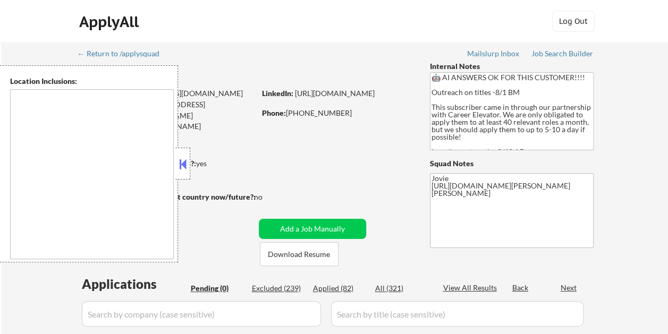
type textarea "[GEOGRAPHIC_DATA], [GEOGRAPHIC_DATA] [GEOGRAPHIC_DATA], [GEOGRAPHIC_DATA] [GEOG…"
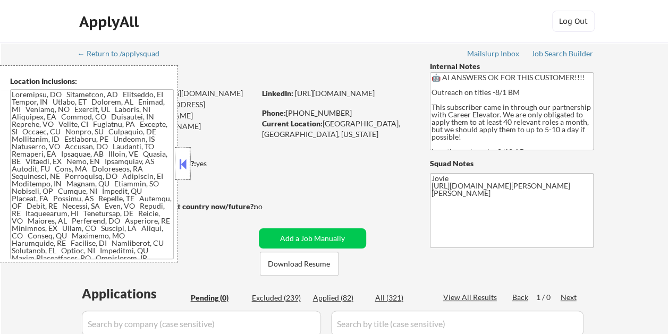
click at [190, 155] on div at bounding box center [182, 164] width 15 height 32
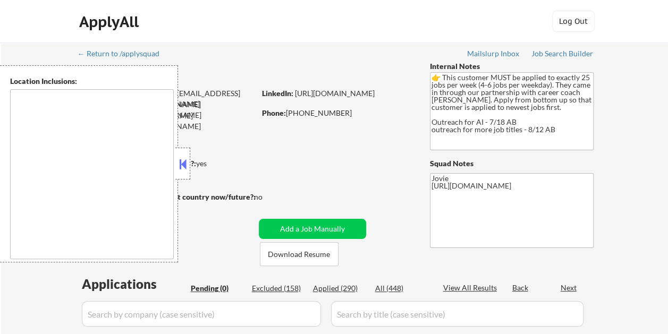
type textarea "[GEOGRAPHIC_DATA], [GEOGRAPHIC_DATA] [GEOGRAPHIC_DATA], [GEOGRAPHIC_DATA] [GEOG…"
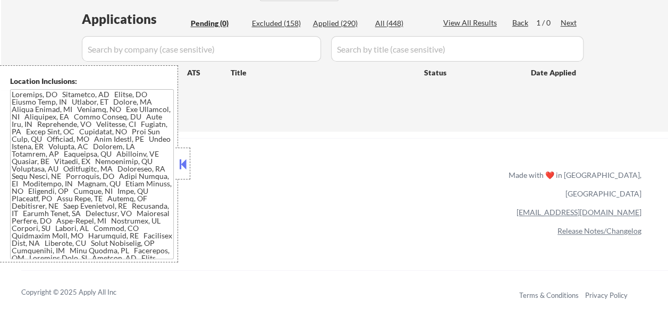
scroll to position [266, 0]
click at [188, 157] on button at bounding box center [183, 164] width 12 height 16
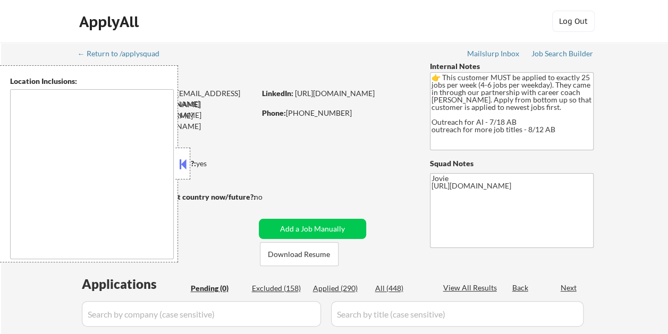
type textarea "[GEOGRAPHIC_DATA], [GEOGRAPHIC_DATA] [GEOGRAPHIC_DATA], [GEOGRAPHIC_DATA] [GEOG…"
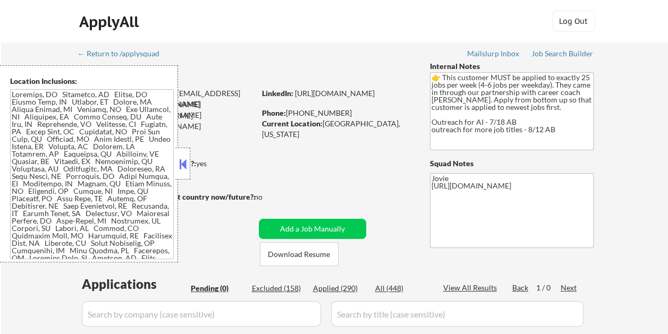
click at [184, 160] on button at bounding box center [183, 164] width 12 height 16
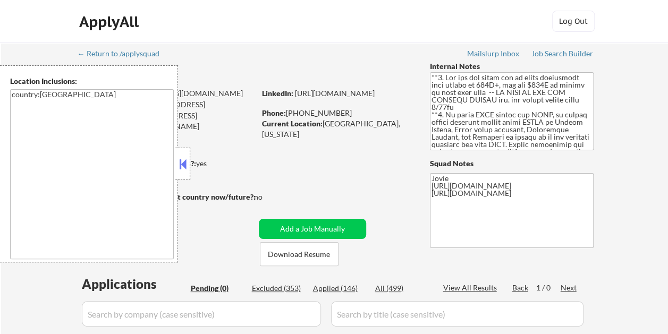
drag, startPoint x: 0, startPoint y: 0, endPoint x: 185, endPoint y: 158, distance: 243.6
click at [184, 158] on button at bounding box center [183, 164] width 12 height 16
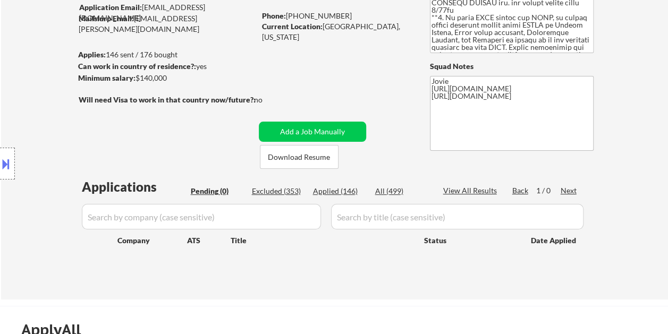
scroll to position [106, 0]
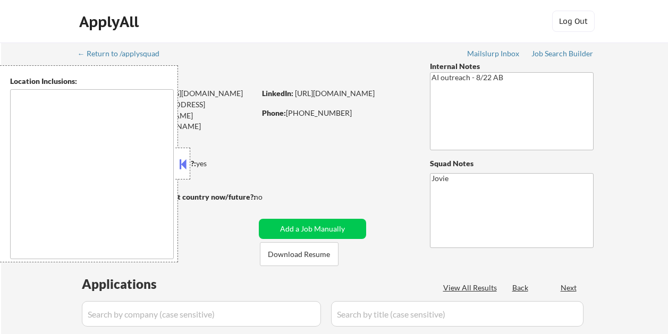
select select ""pending""
type textarea "Loremips, DO Sitamet, CO Adipisci, EL Sedd Eiusmodte, IN Utlabor Etdol, MA Aliq…"
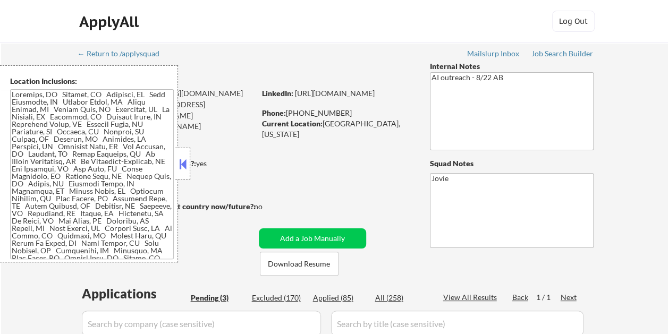
click at [189, 161] on div at bounding box center [182, 164] width 15 height 32
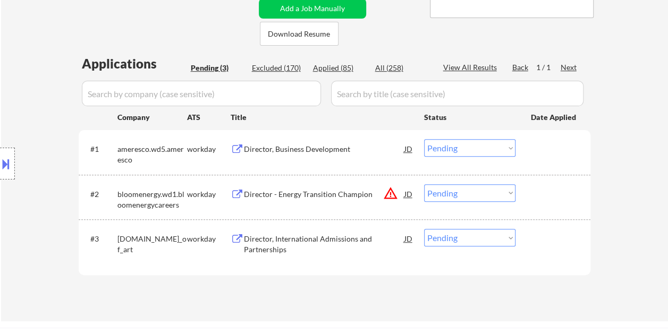
scroll to position [213, 0]
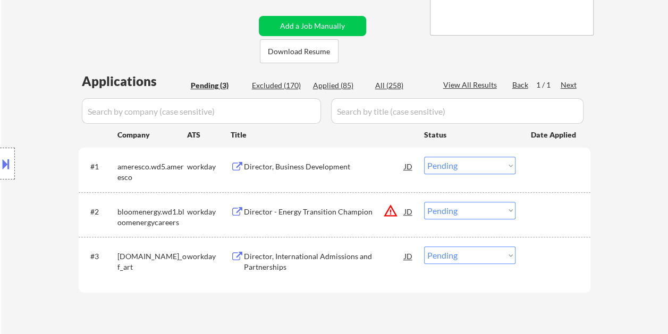
click at [409, 37] on div "← Return to /applysquad Mailslurp Inbox Job Search Builder Bradley Juhasz User …" at bounding box center [335, 80] width 531 height 501
click at [295, 52] on button "Download Resume" at bounding box center [299, 51] width 79 height 24
click at [200, 26] on div "← Return to /applysquad Mailslurp Inbox Job Search Builder Bradley Juhasz User …" at bounding box center [335, 80] width 531 height 501
click at [397, 47] on div "← Return to /applysquad Mailslurp Inbox Job Search Builder Bradley Juhasz User …" at bounding box center [335, 80] width 531 height 501
click at [554, 173] on div at bounding box center [554, 166] width 47 height 19
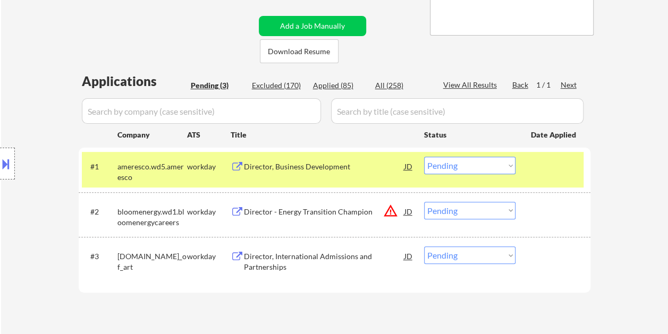
click at [358, 155] on div "#1 ameresco.wd5.ameresco workday Director, Business Development JD Choose an op…" at bounding box center [333, 169] width 502 height 35
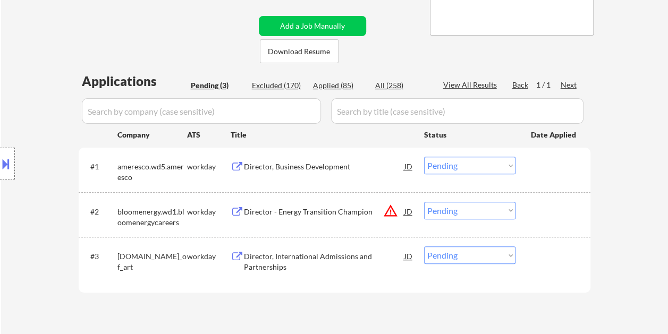
click at [531, 162] on div at bounding box center [554, 166] width 47 height 19
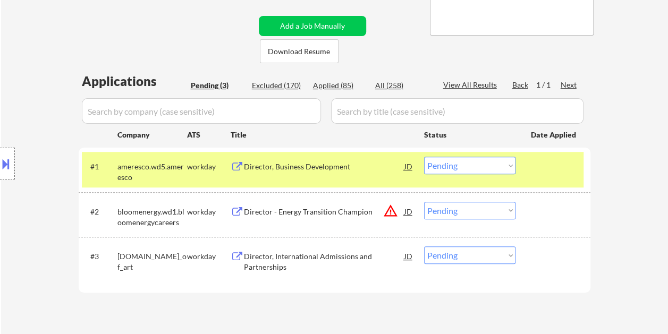
click at [355, 167] on div "Director, Business Development" at bounding box center [324, 167] width 161 height 11
